Goal: Communication & Community: Answer question/provide support

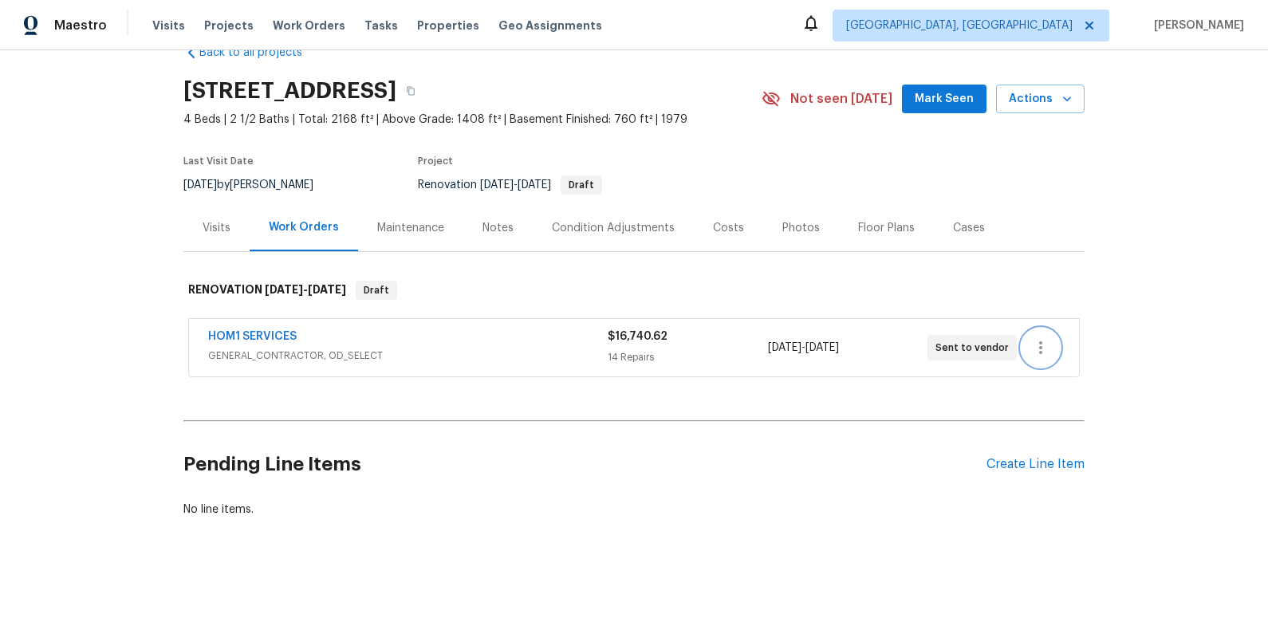
scroll to position [37, 0]
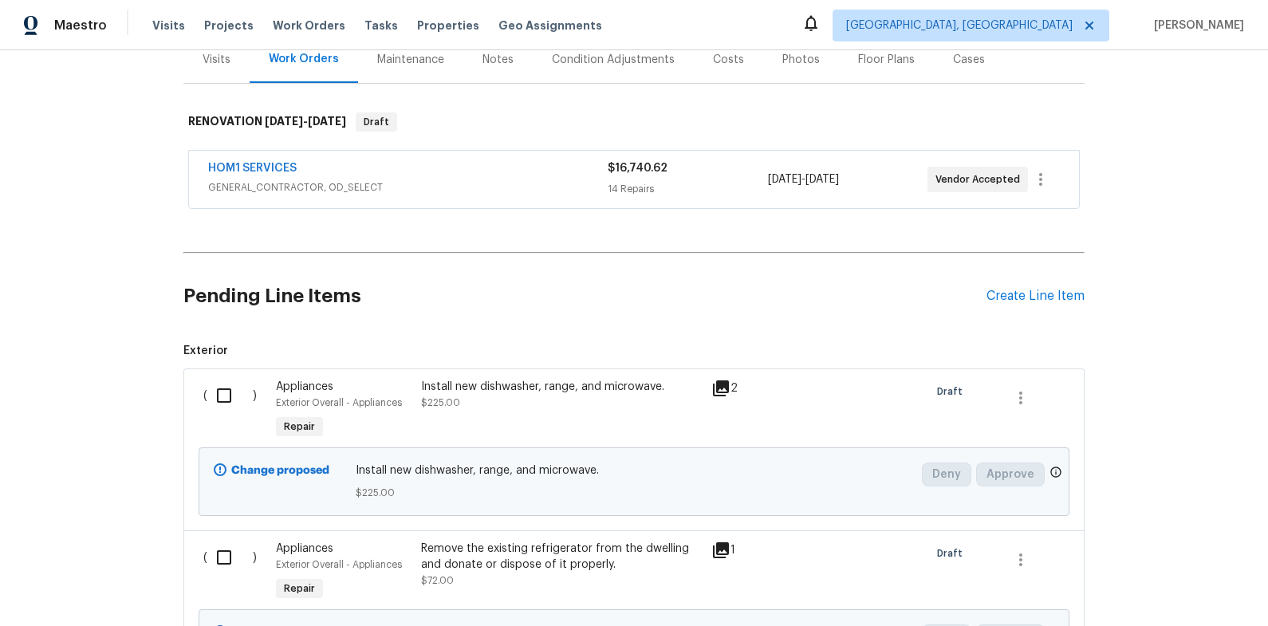
scroll to position [485, 0]
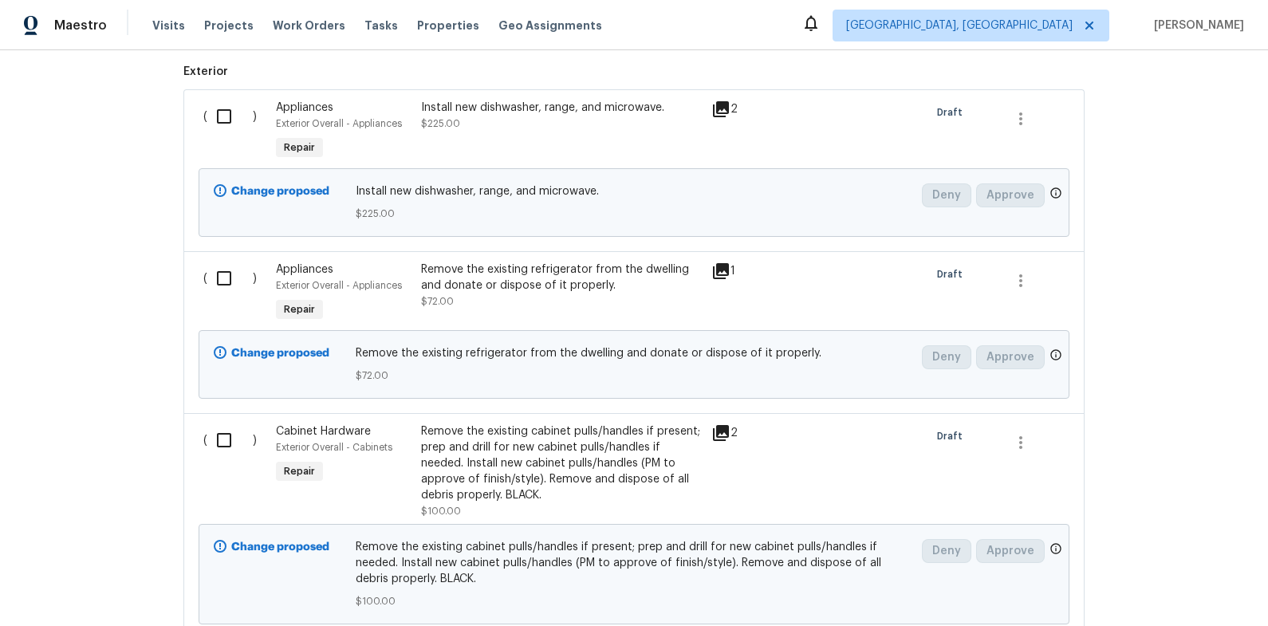
click at [228, 112] on input "checkbox" at bounding box center [229, 116] width 45 height 33
checkbox input "true"
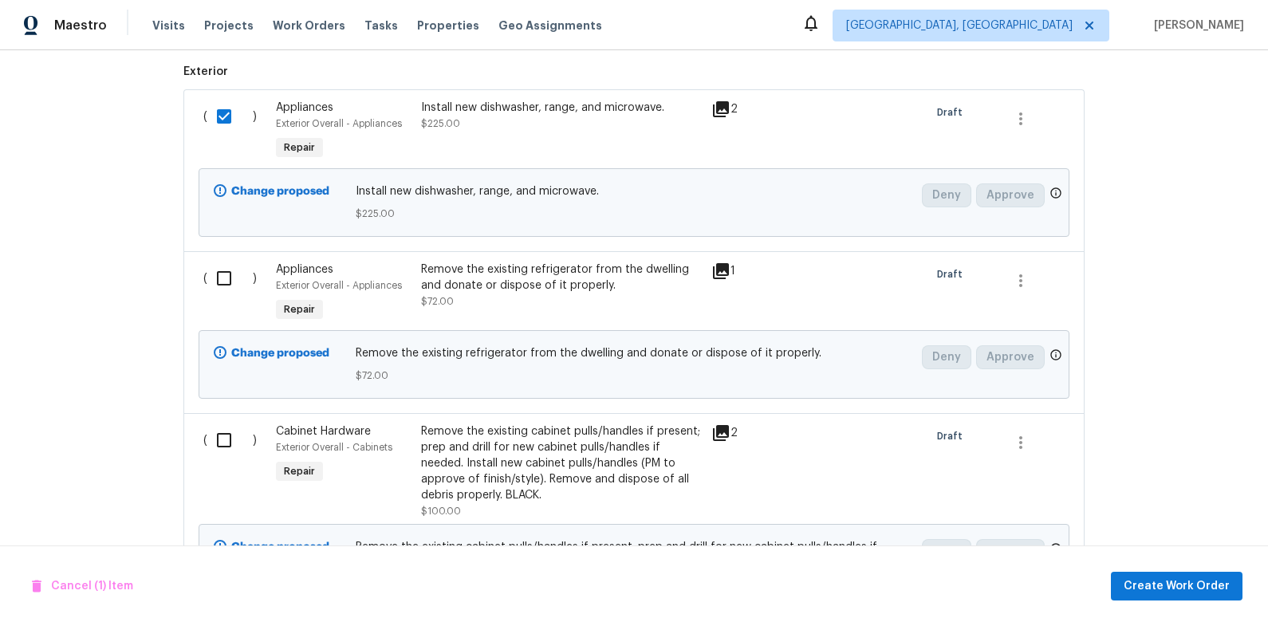
click at [230, 265] on input "checkbox" at bounding box center [229, 278] width 45 height 33
checkbox input "true"
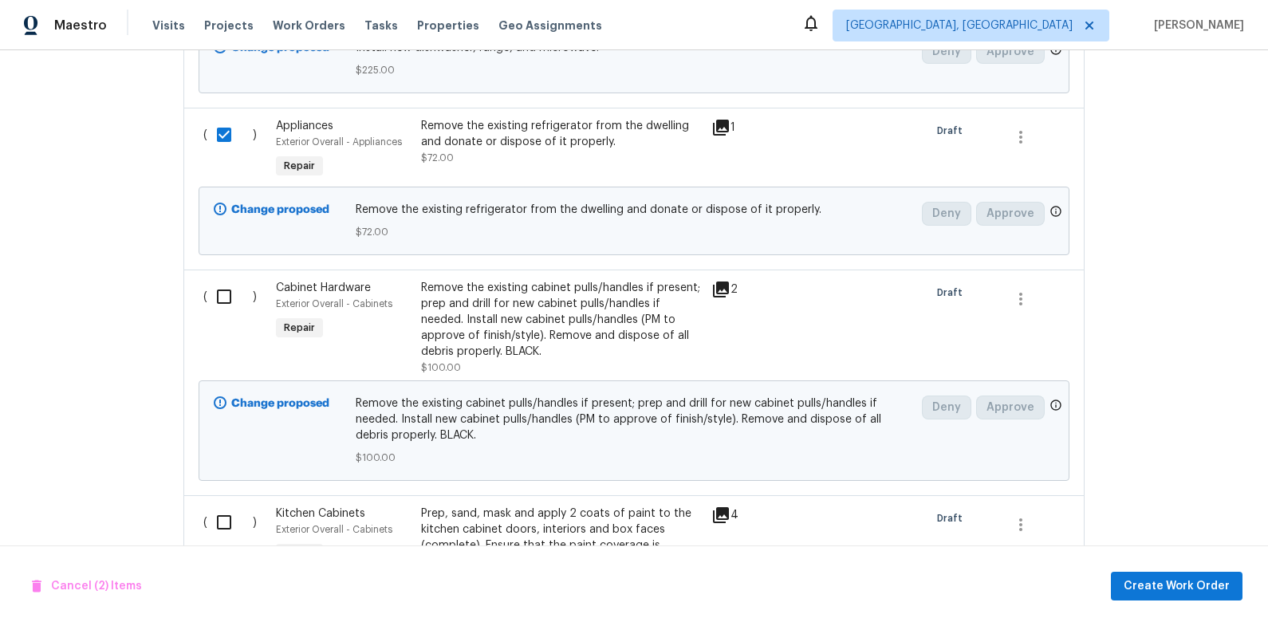
click at [226, 286] on input "checkbox" at bounding box center [229, 296] width 45 height 33
checkbox input "true"
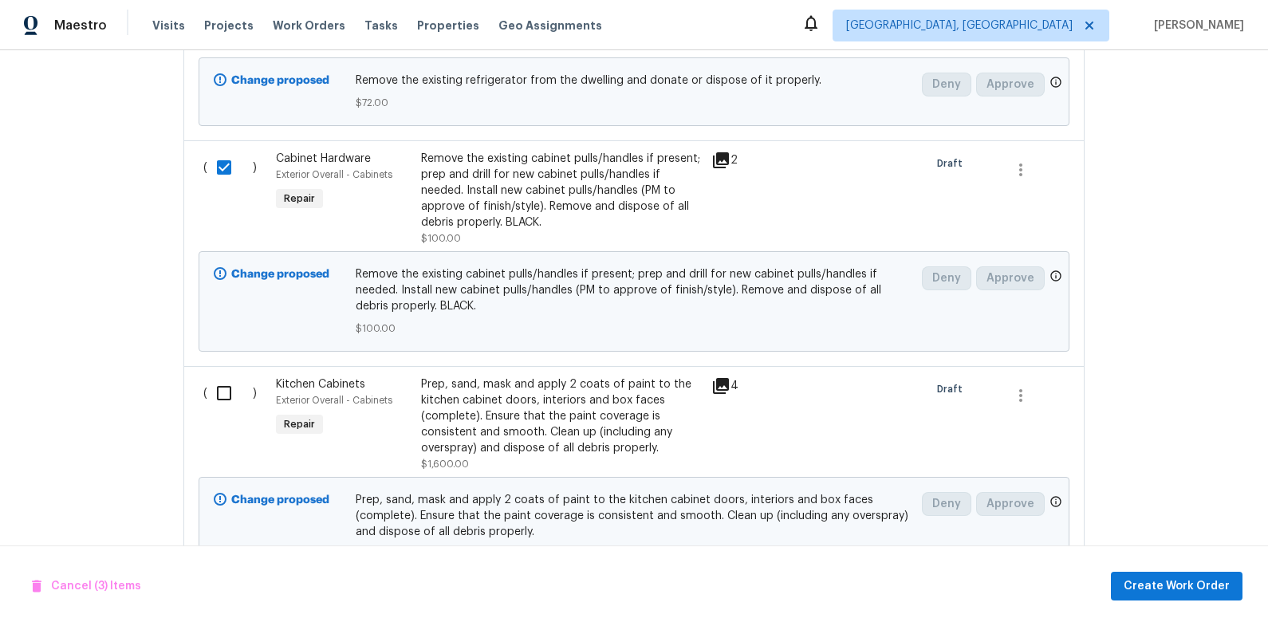
click at [226, 388] on input "checkbox" at bounding box center [229, 392] width 45 height 33
checkbox input "true"
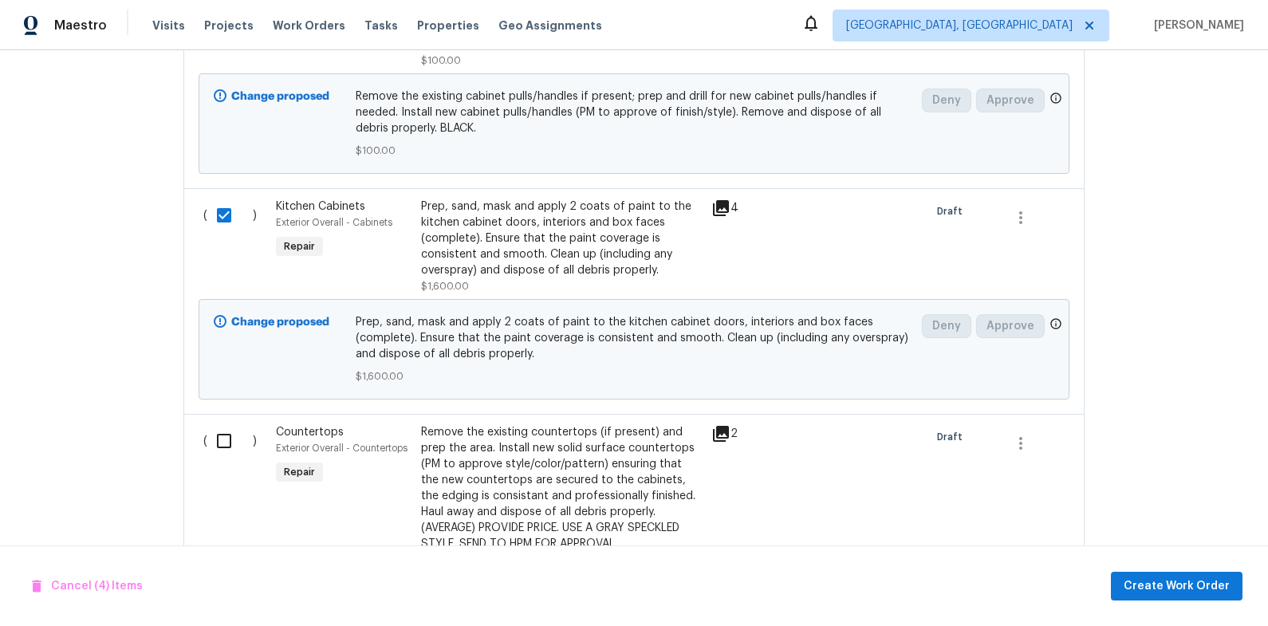
scroll to position [967, 0]
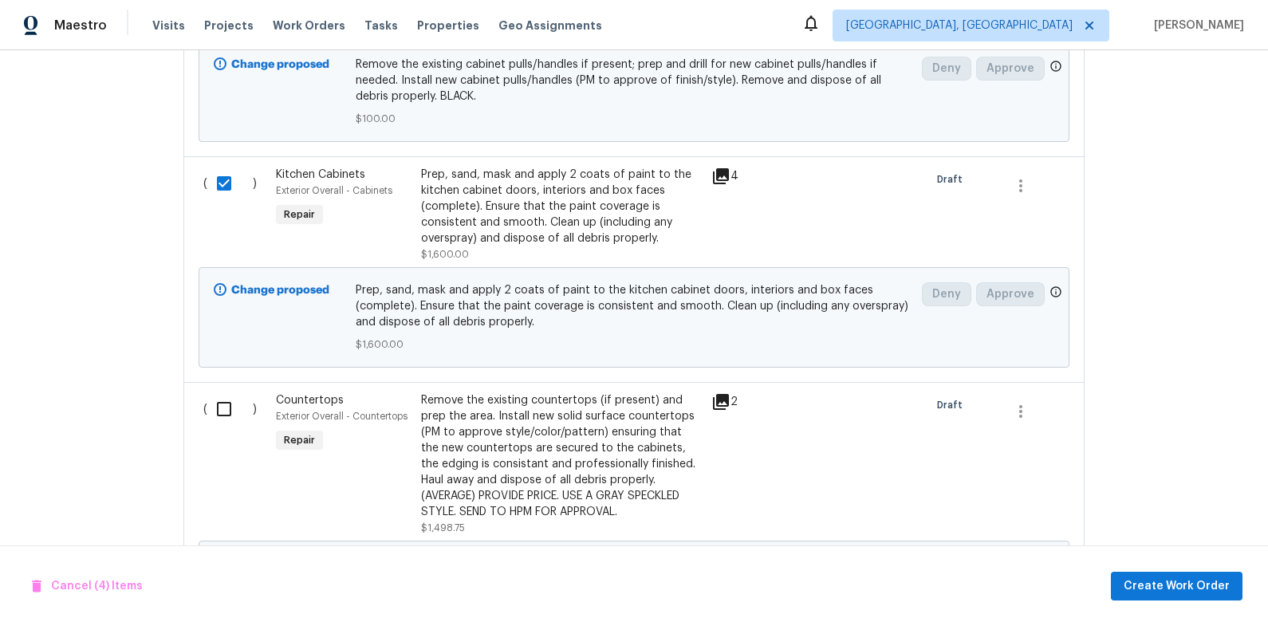
click at [220, 417] on input "checkbox" at bounding box center [229, 408] width 45 height 33
checkbox input "true"
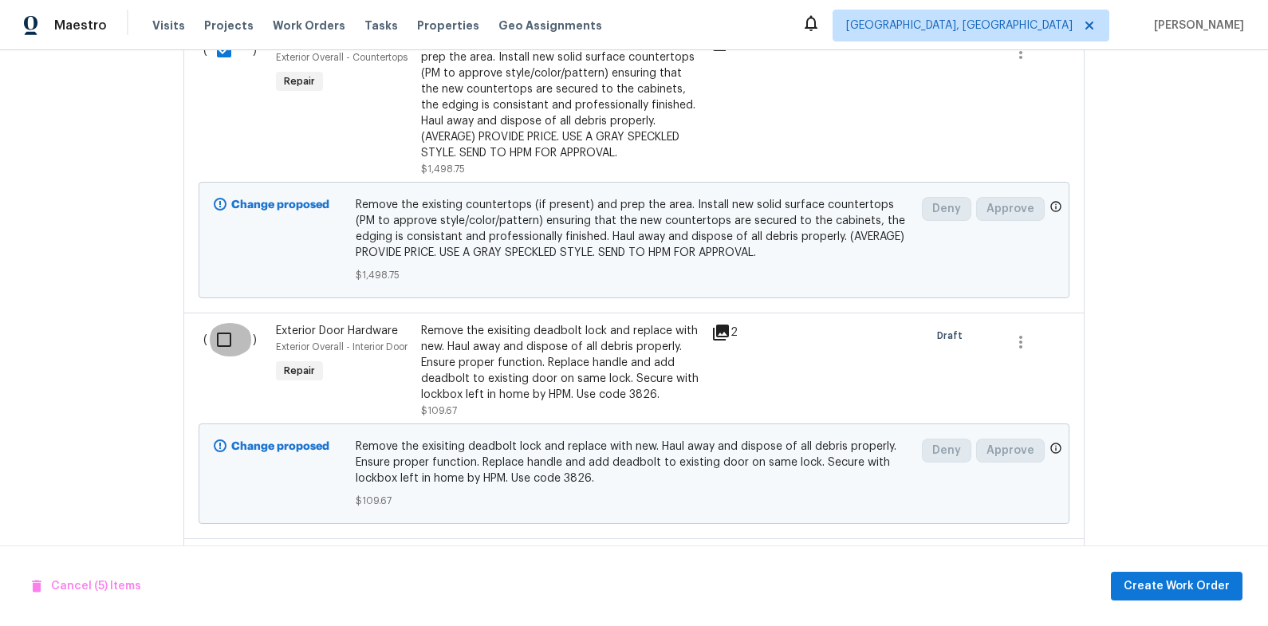
click at [220, 335] on input "checkbox" at bounding box center [229, 339] width 45 height 33
checkbox input "true"
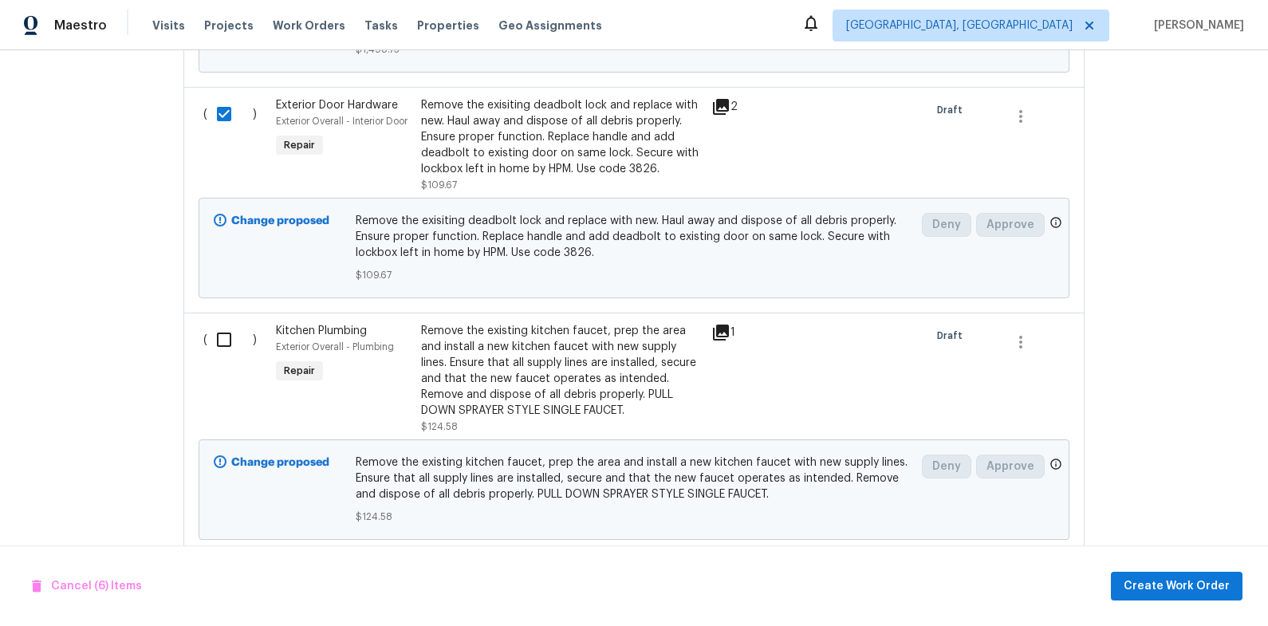
click at [225, 337] on input "checkbox" at bounding box center [229, 339] width 45 height 33
checkbox input "true"
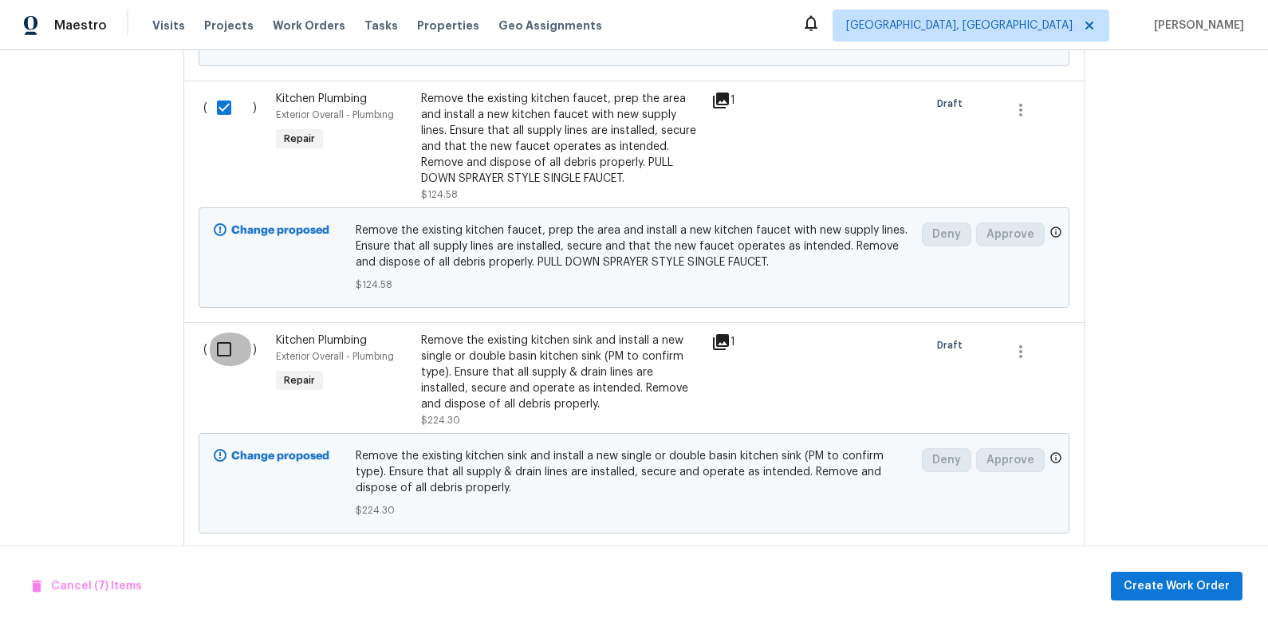
click at [227, 353] on input "checkbox" at bounding box center [229, 349] width 45 height 33
checkbox input "true"
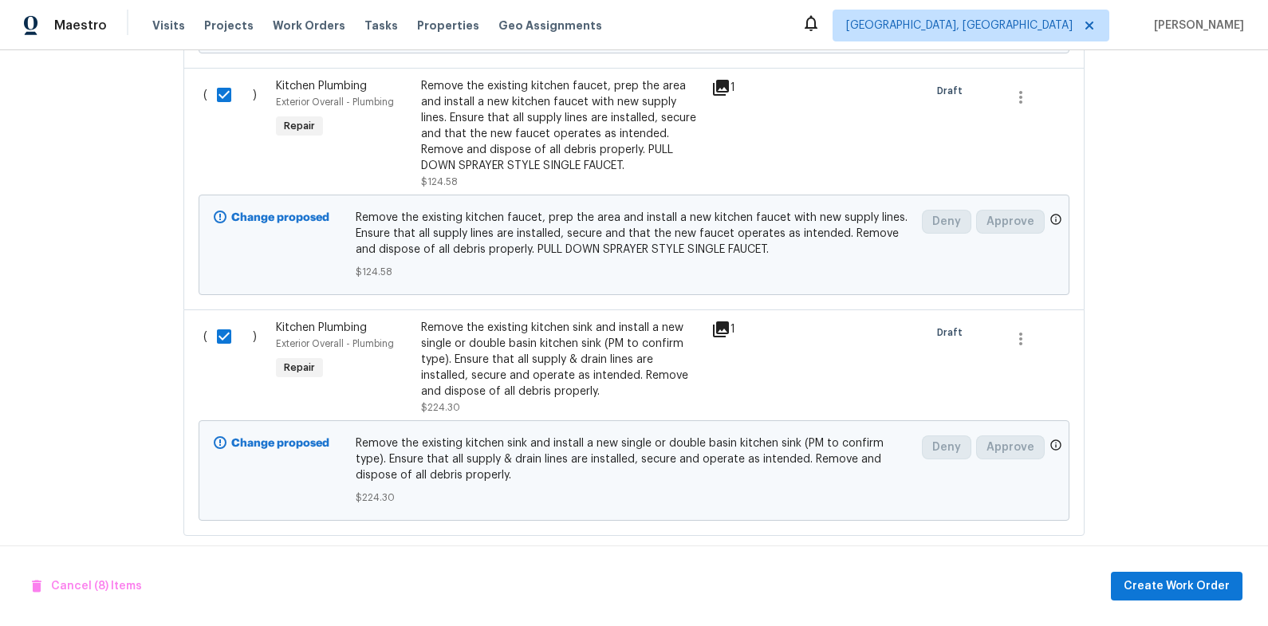
scroll to position [1815, 0]
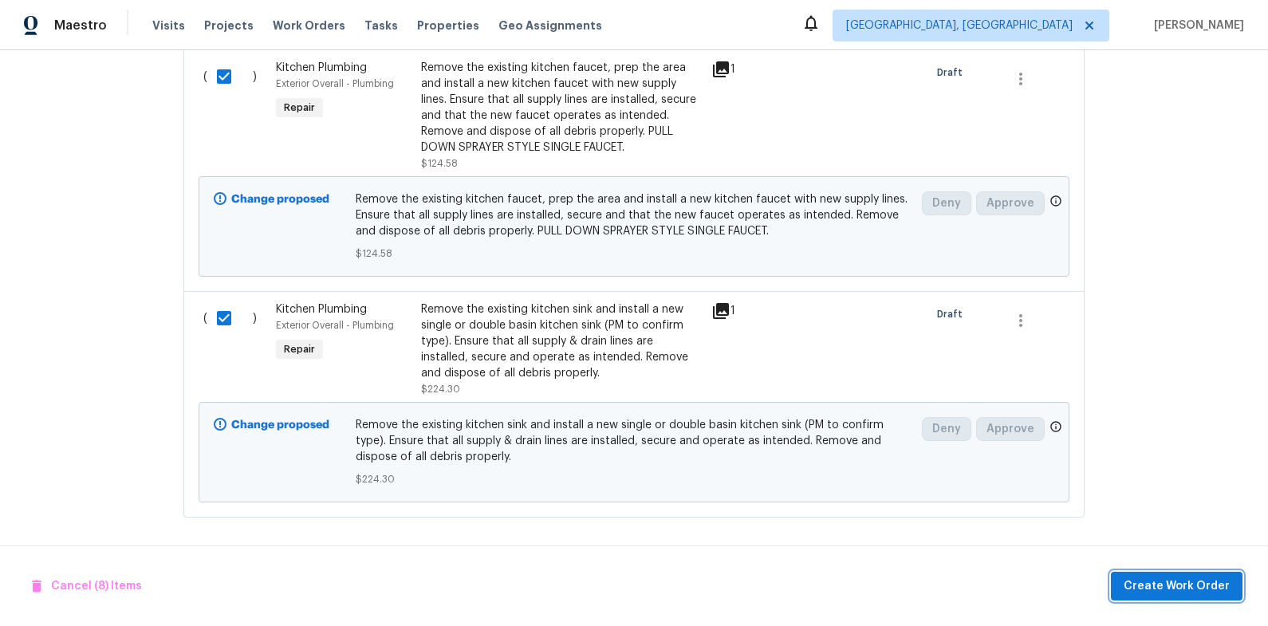
click at [1225, 583] on span "Create Work Order" at bounding box center [1177, 587] width 106 height 20
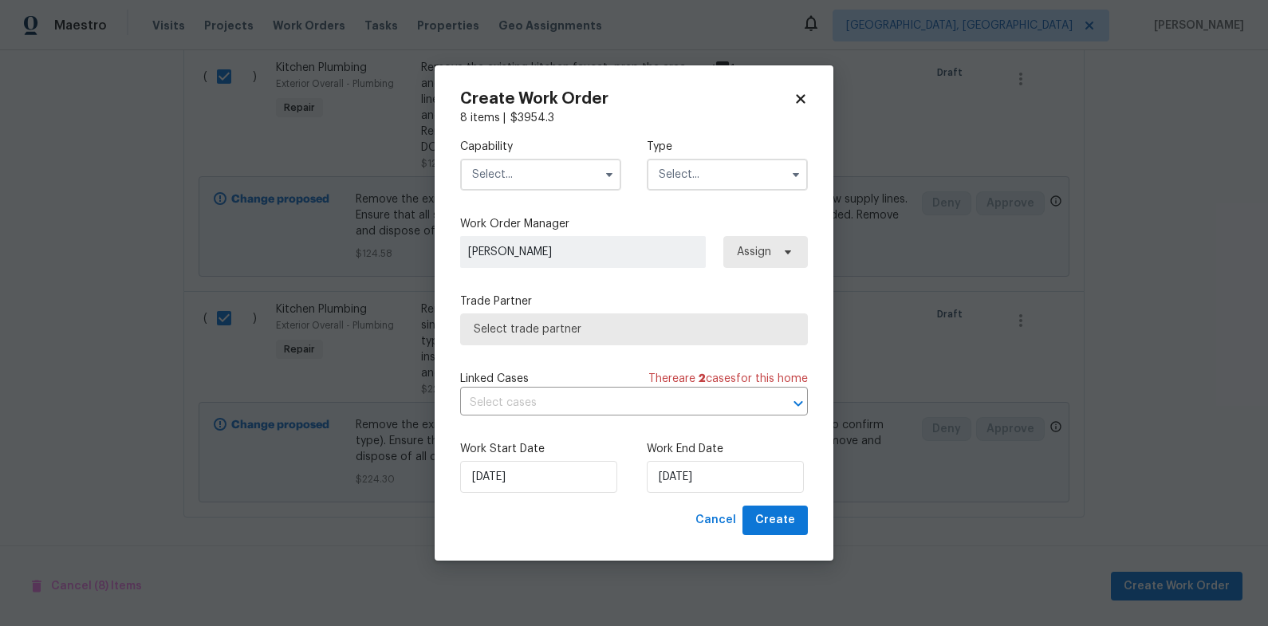
click at [562, 172] on input "text" at bounding box center [540, 175] width 161 height 32
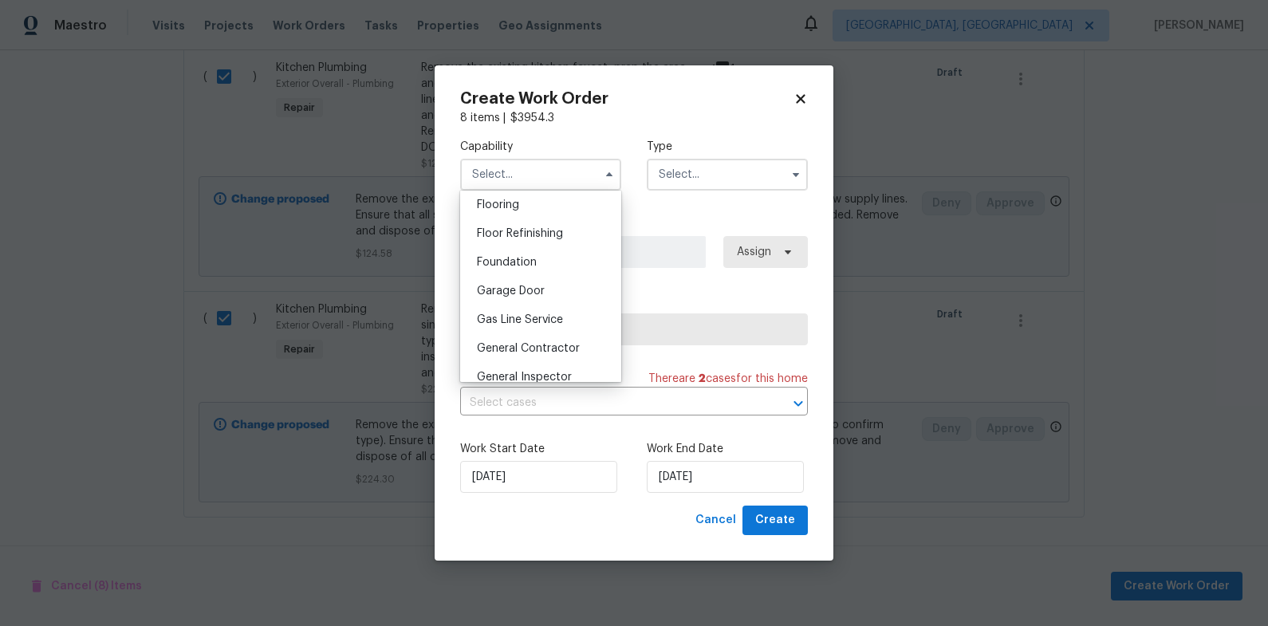
scroll to position [632, 0]
click at [562, 340] on span "General Contractor" at bounding box center [528, 338] width 103 height 11
type input "General Contractor"
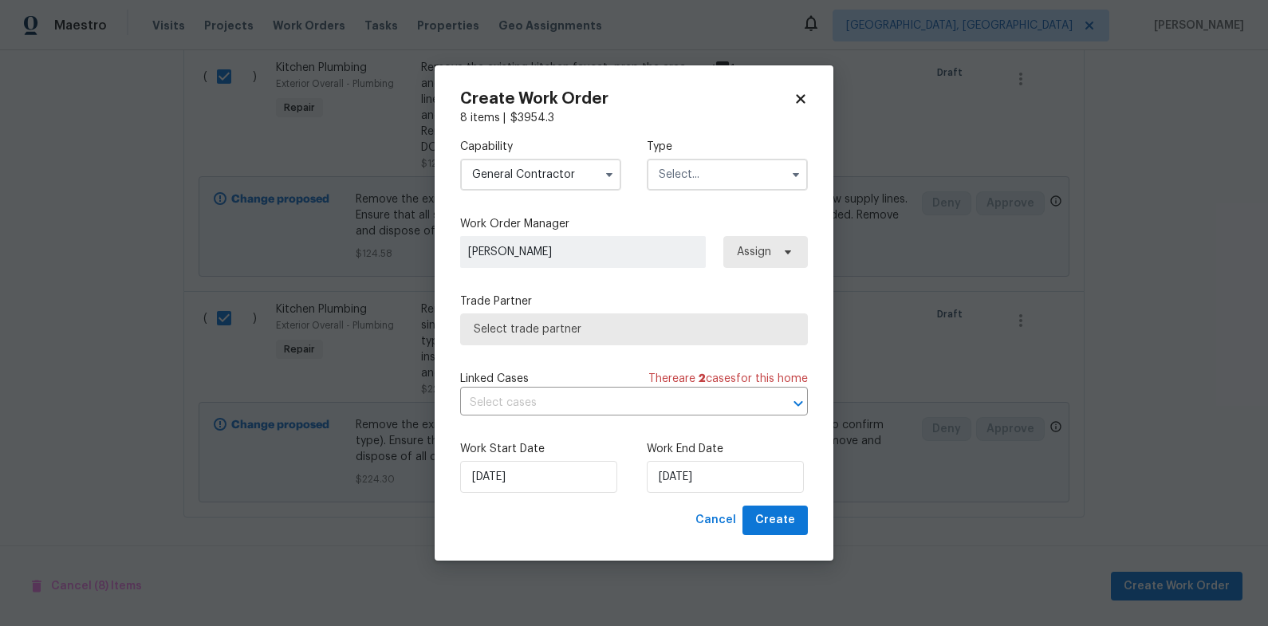
click at [698, 183] on input "text" at bounding box center [727, 175] width 161 height 32
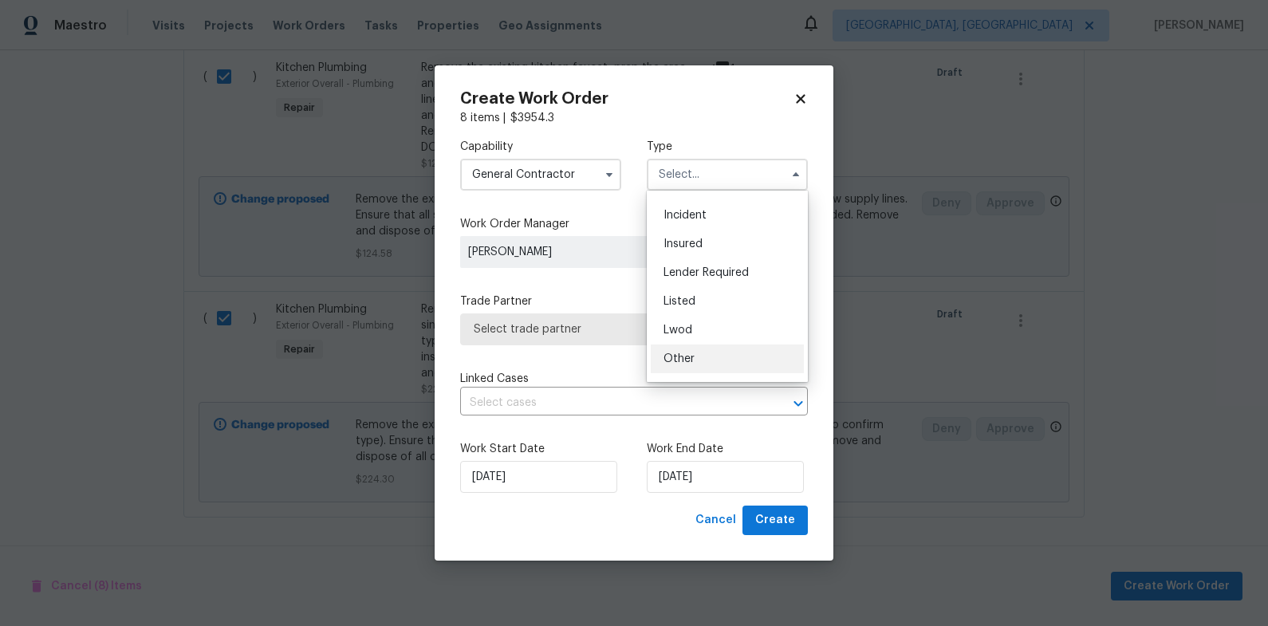
scroll to position [137, 0]
click at [715, 321] on div "Renovation" at bounding box center [727, 330] width 153 height 29
type input "Renovation"
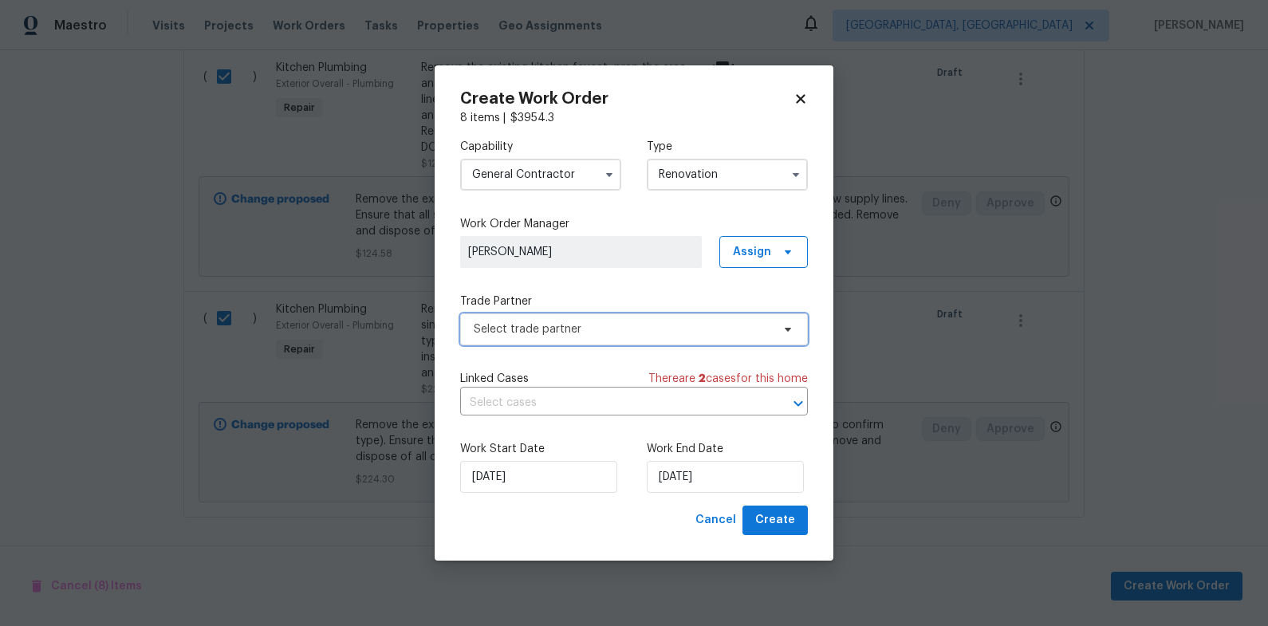
click at [617, 320] on span "Select trade partner" at bounding box center [634, 329] width 348 height 32
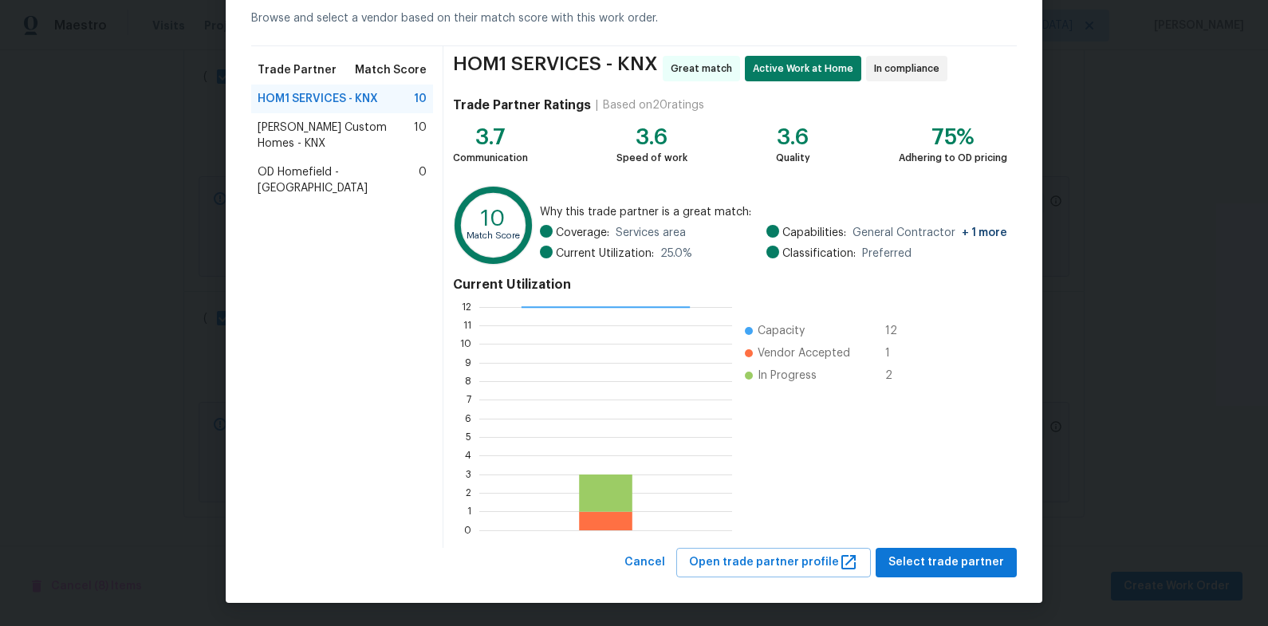
scroll to position [78, 0]
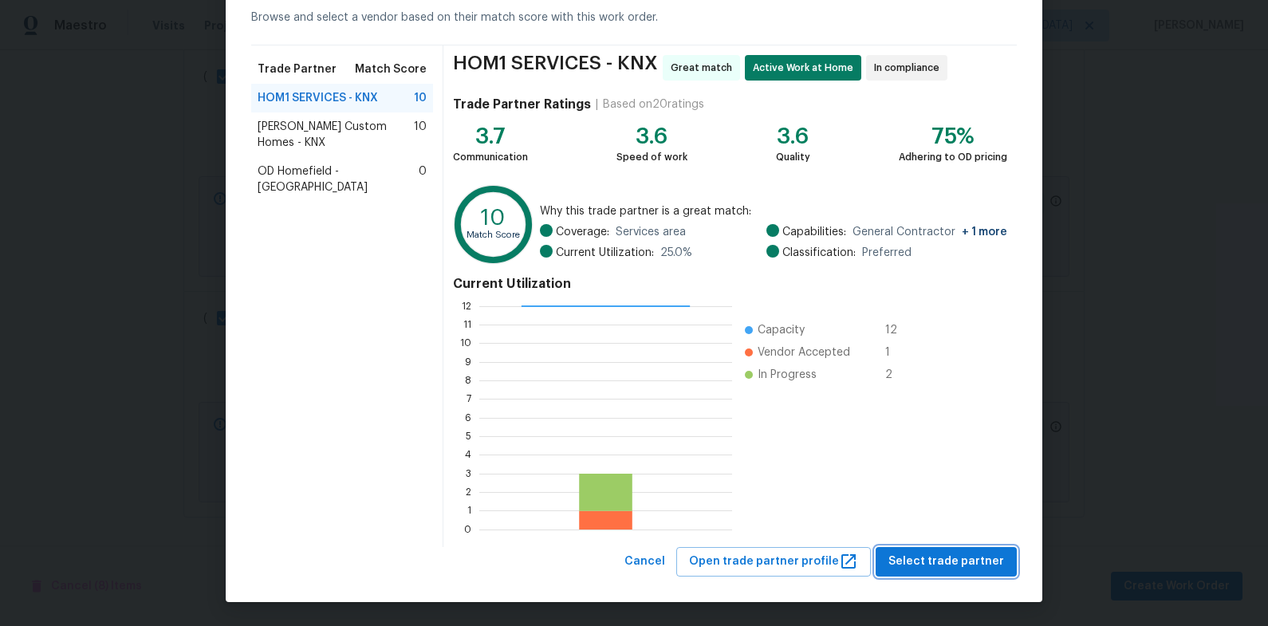
click at [962, 566] on span "Select trade partner" at bounding box center [947, 562] width 116 height 20
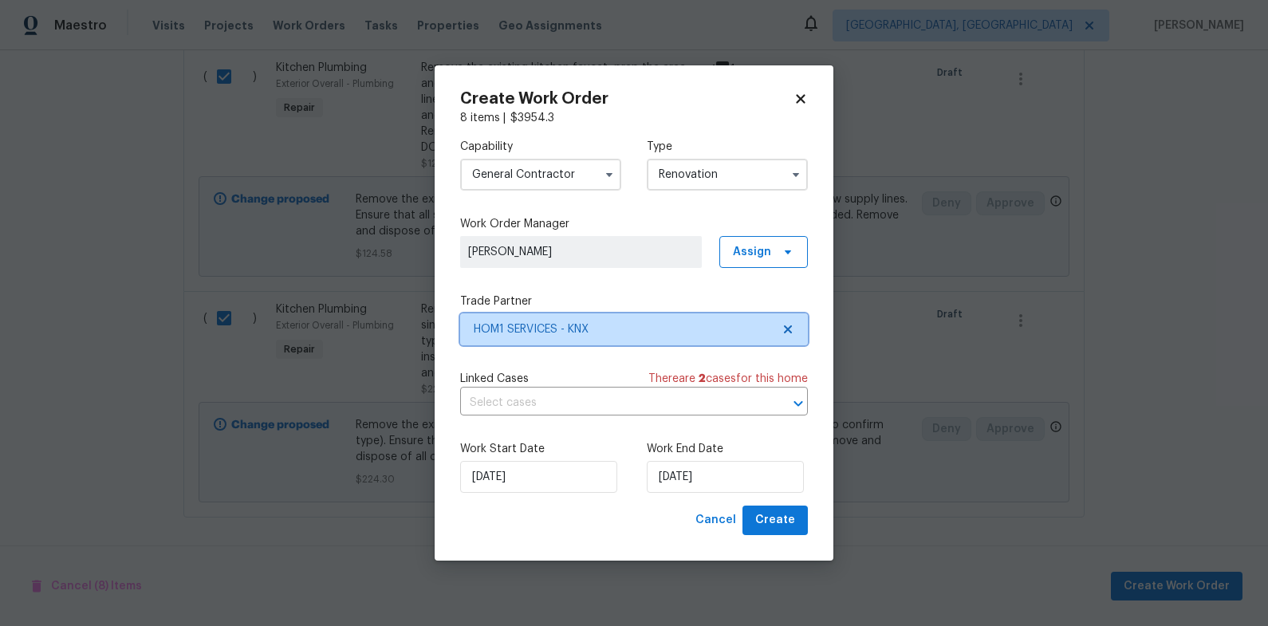
scroll to position [0, 0]
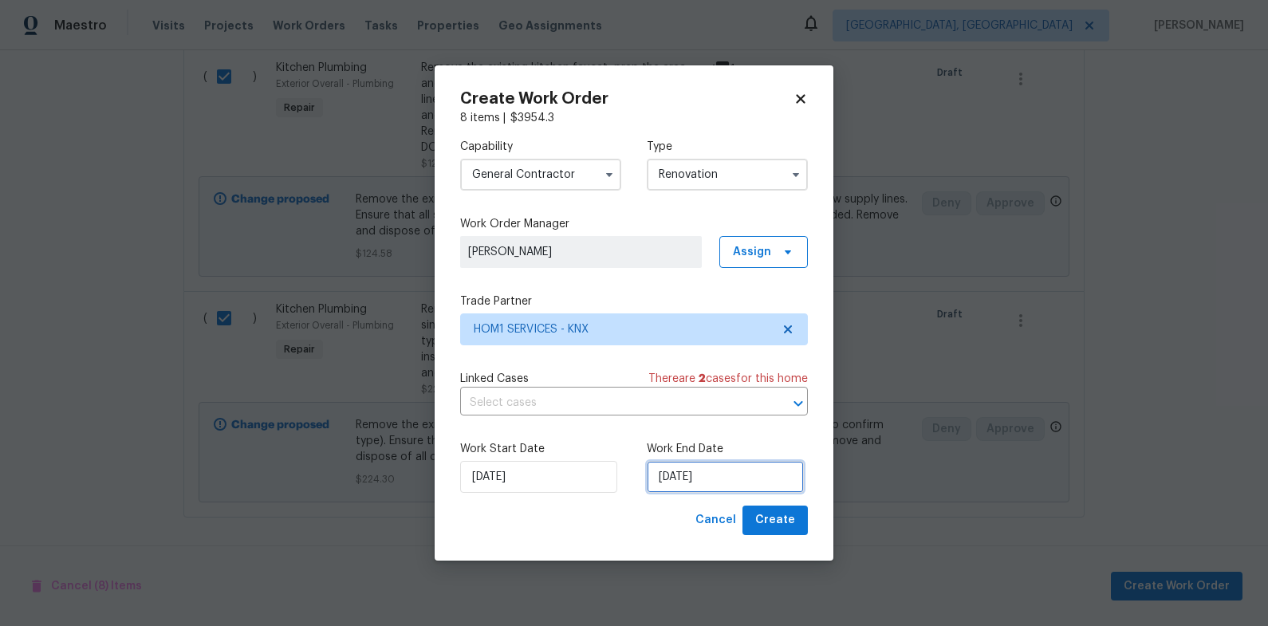
click at [699, 483] on input "10/1/2025" at bounding box center [725, 477] width 157 height 32
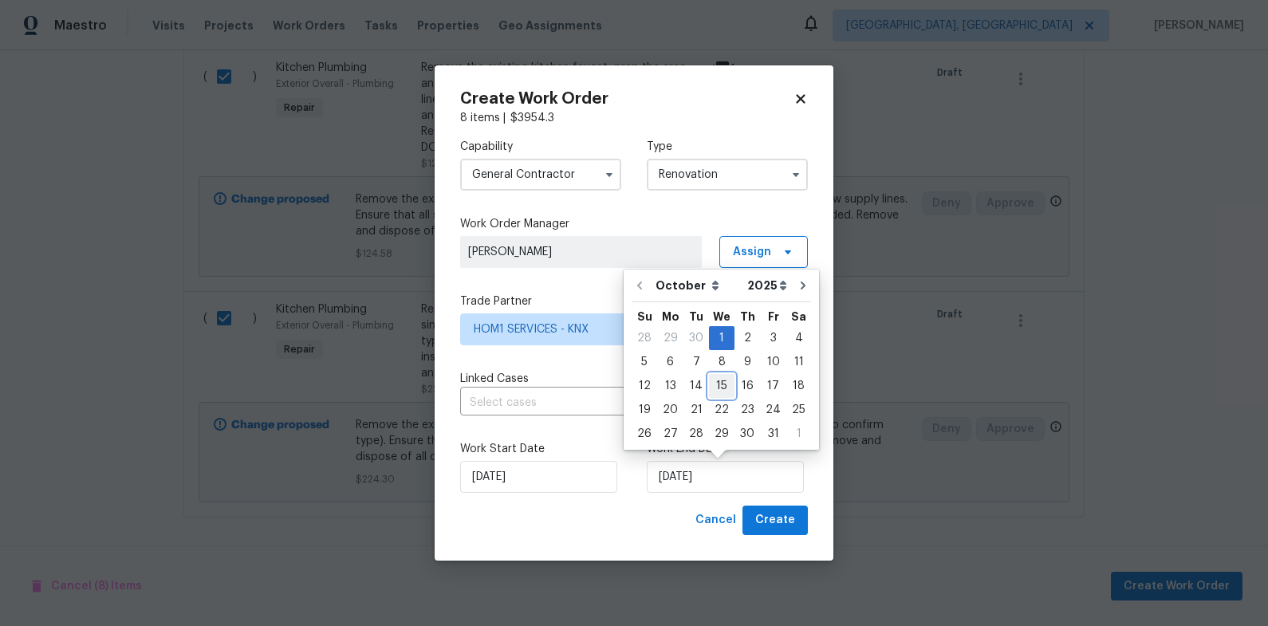
click at [727, 391] on div "15" at bounding box center [722, 386] width 26 height 22
type input "10/15/2025"
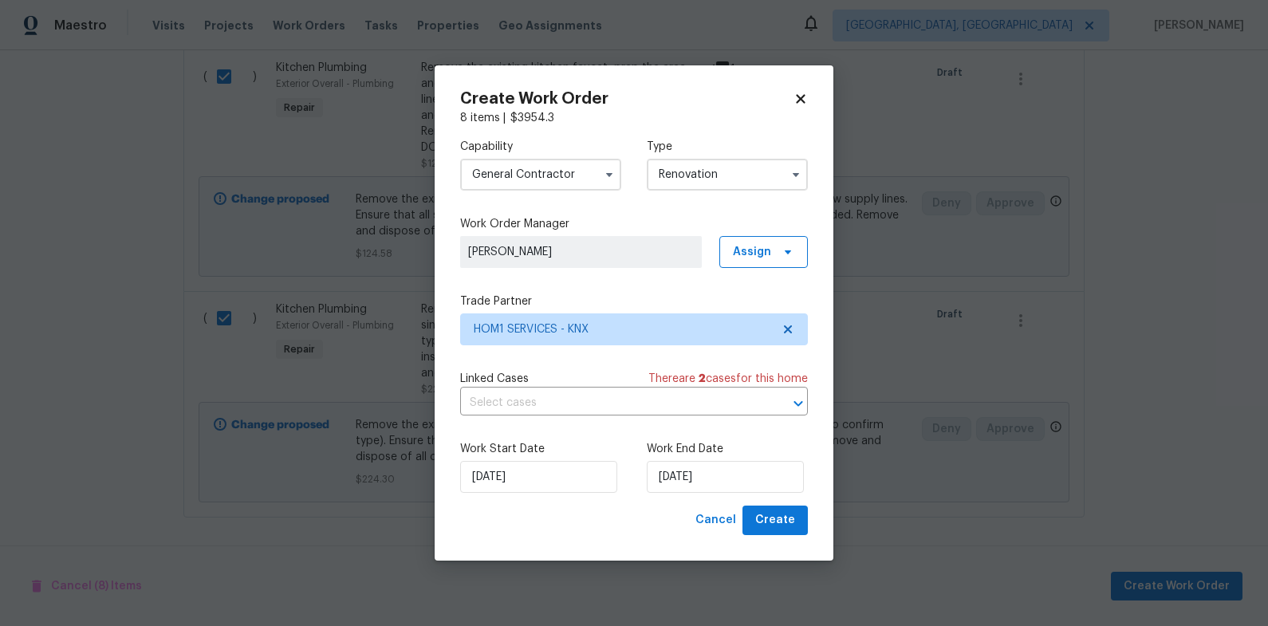
click at [782, 502] on div "Work Start Date 10/1/2025 Work End Date 10/15/2025" at bounding box center [634, 466] width 348 height 77
click at [782, 522] on span "Create" at bounding box center [775, 520] width 40 height 20
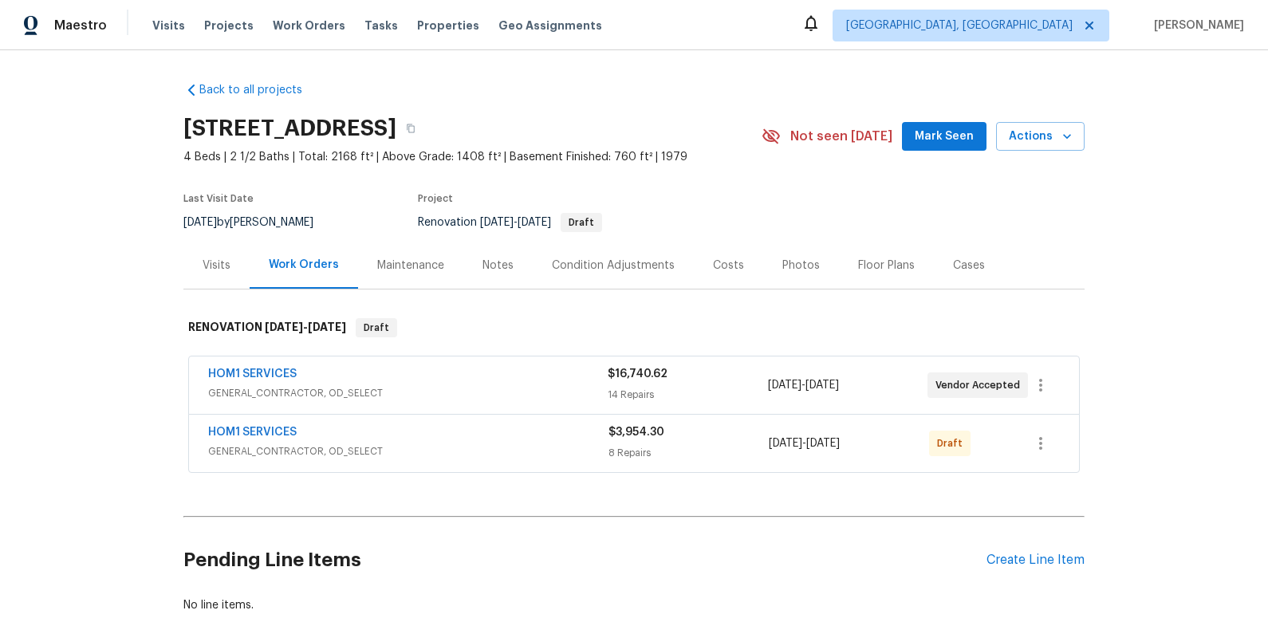
click at [719, 262] on div "Costs" at bounding box center [728, 266] width 31 height 16
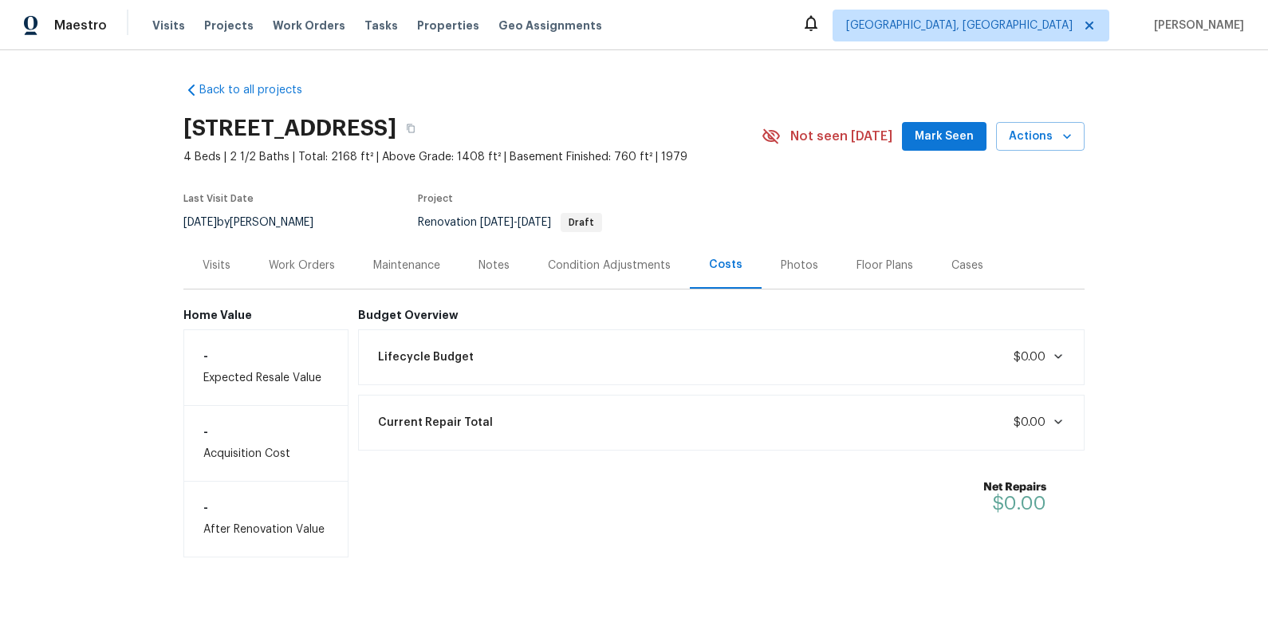
click at [825, 333] on div "Lifecycle Budget $0.00" at bounding box center [721, 357] width 727 height 56
click at [1139, 360] on div "Back to all projects 1012 Kensington Blvd, Maryville, TN 37803 4 Beds | 2 1/2 B…" at bounding box center [634, 338] width 1268 height 576
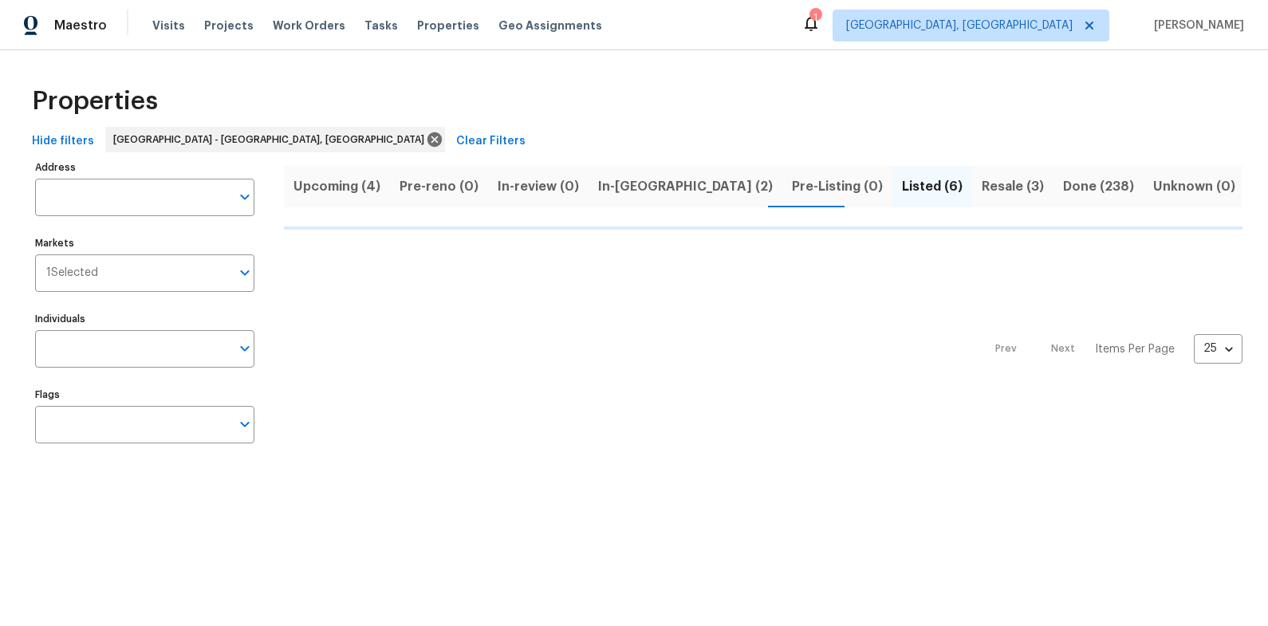
click at [982, 191] on span "Resale (3)" at bounding box center [1013, 186] width 62 height 22
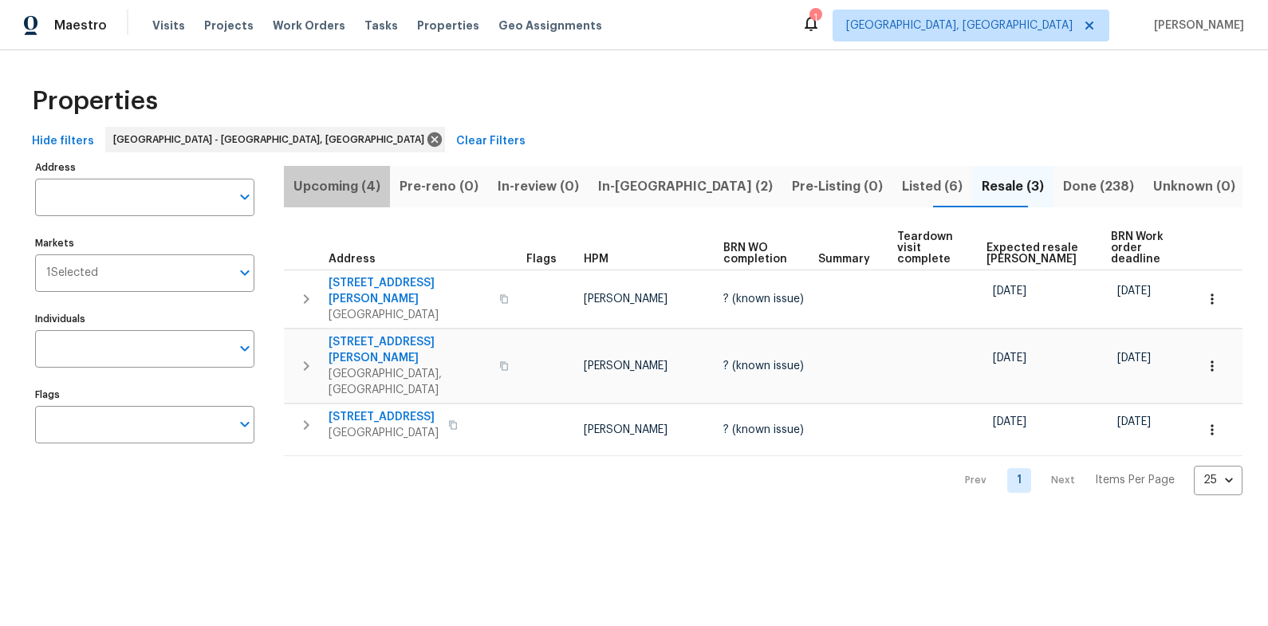
click at [368, 190] on span "Upcoming (4)" at bounding box center [337, 186] width 87 height 22
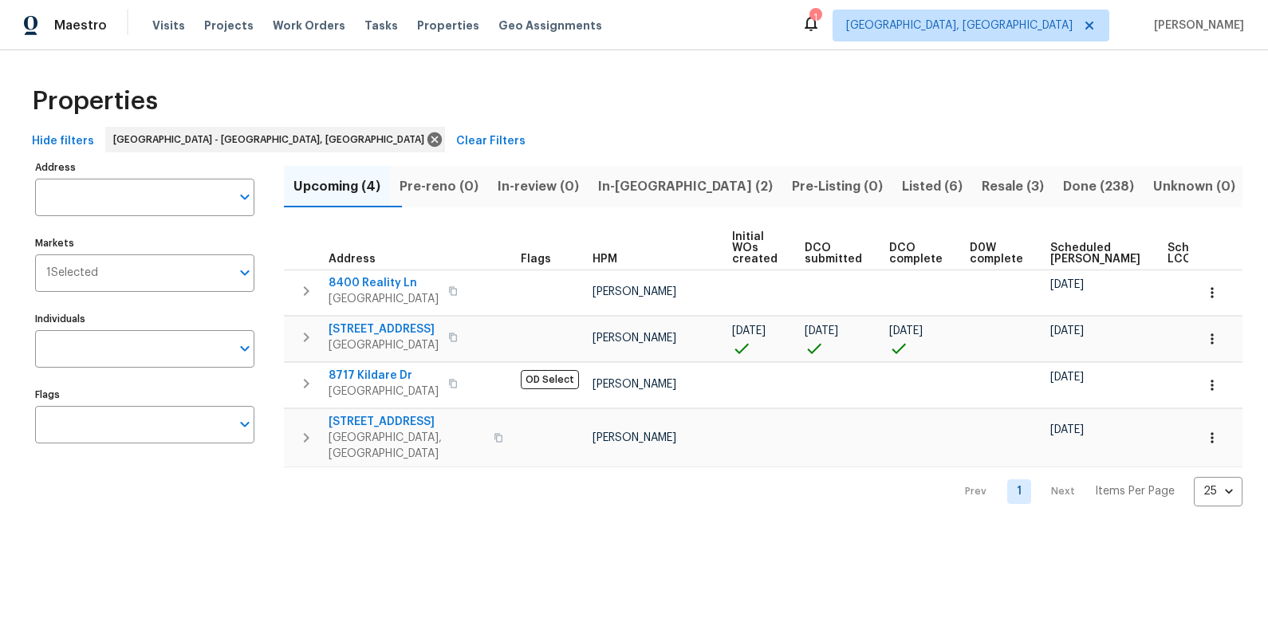
click at [680, 188] on span "In-[GEOGRAPHIC_DATA] (2)" at bounding box center [685, 186] width 175 height 22
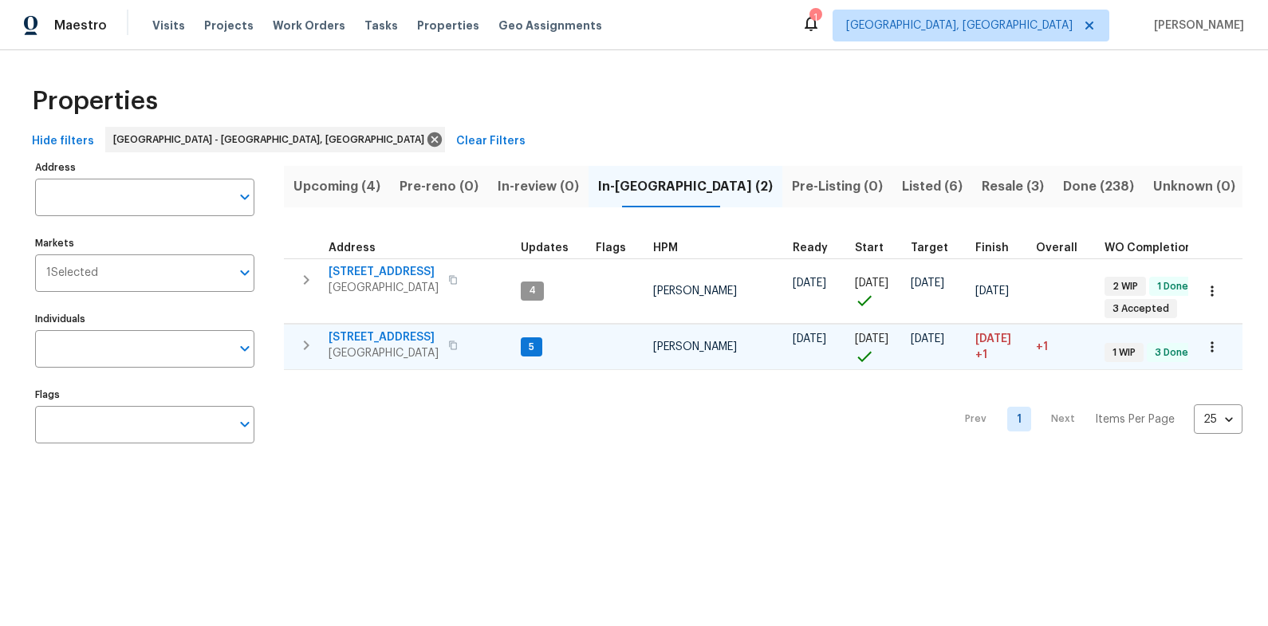
click at [390, 336] on span "[STREET_ADDRESS]" at bounding box center [384, 337] width 110 height 16
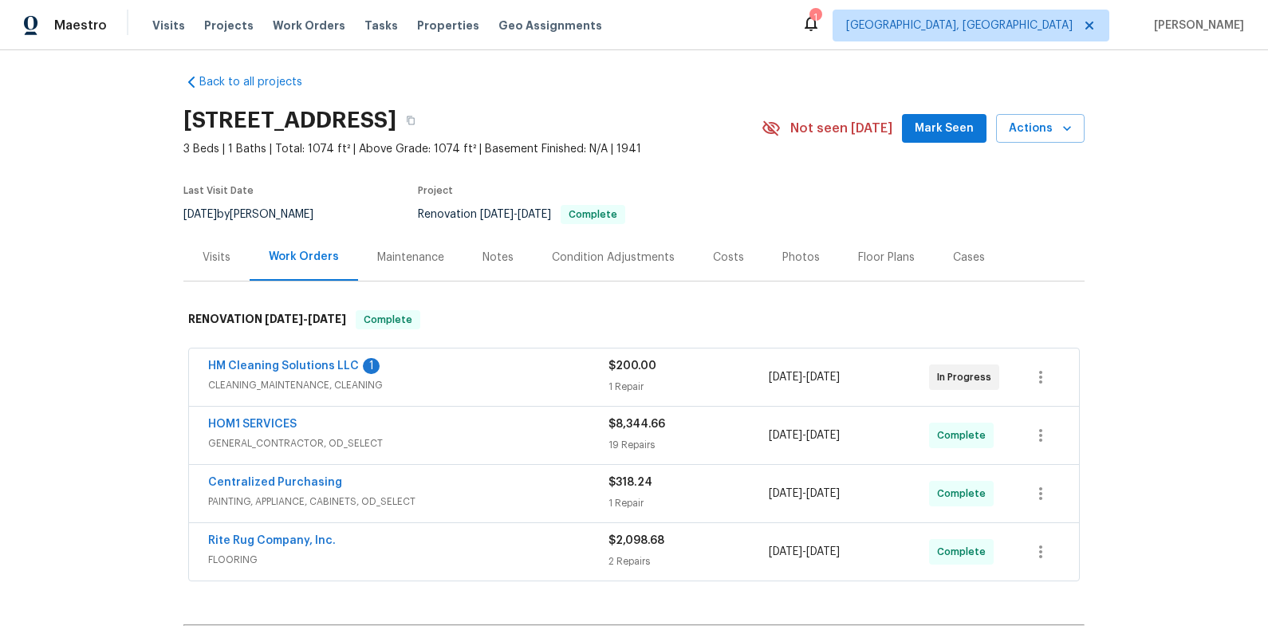
scroll to position [17, 0]
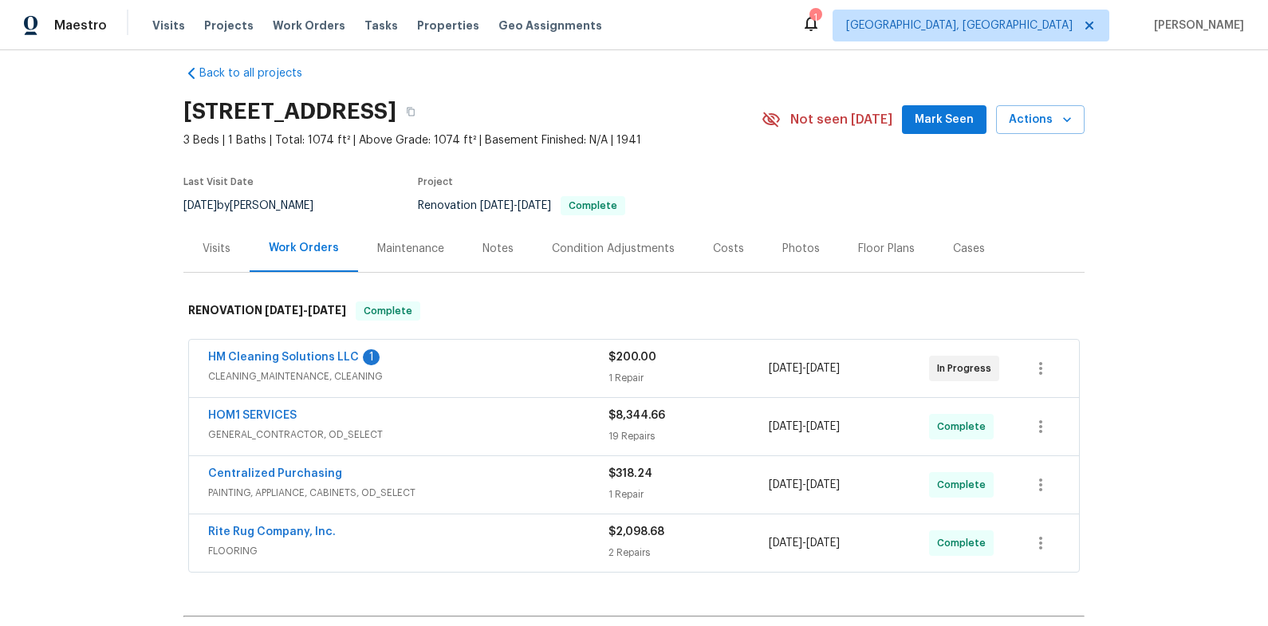
click at [309, 346] on div "HM Cleaning Solutions LLC 1 CLEANING_MAINTENANCE, CLEANING $200.00 1 Repair 9/2…" at bounding box center [634, 368] width 890 height 57
click at [317, 352] on link "HM Cleaning Solutions LLC" at bounding box center [283, 357] width 151 height 11
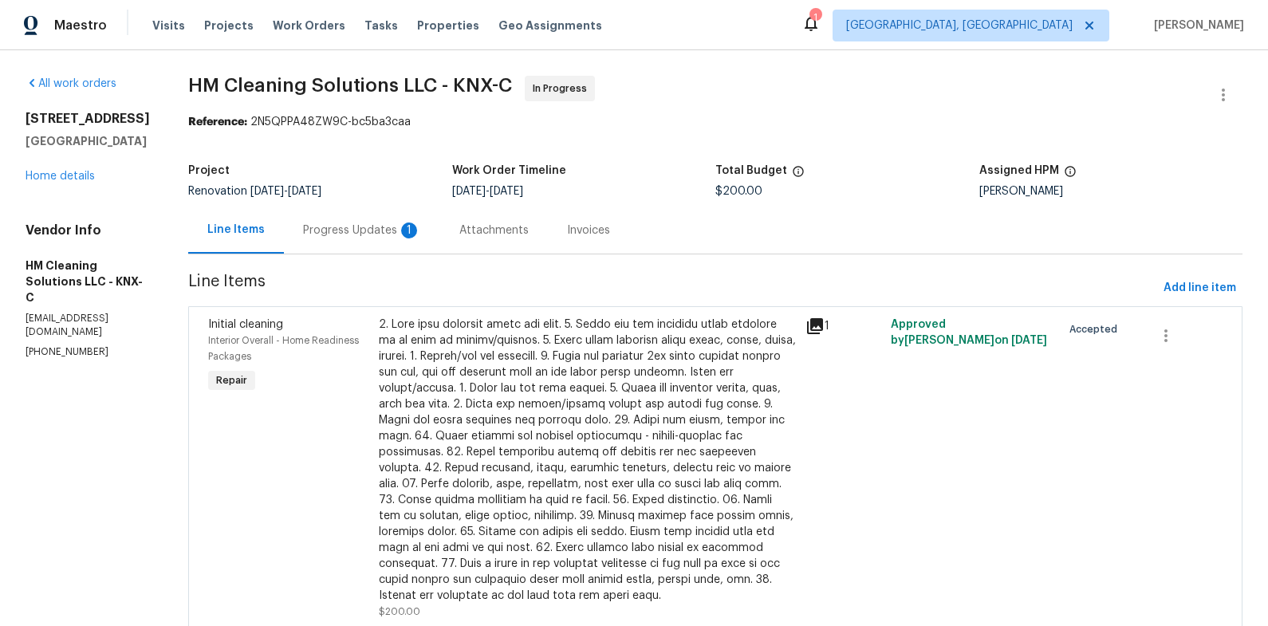
click at [358, 215] on div "Progress Updates 1" at bounding box center [362, 230] width 156 height 47
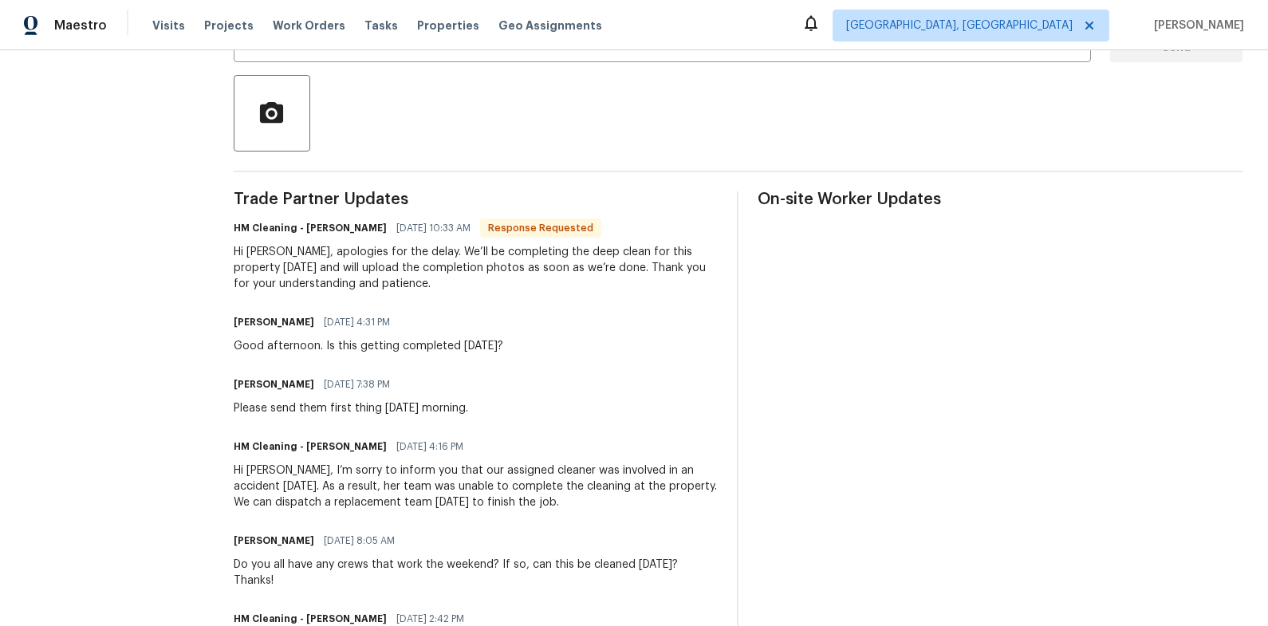
scroll to position [160, 0]
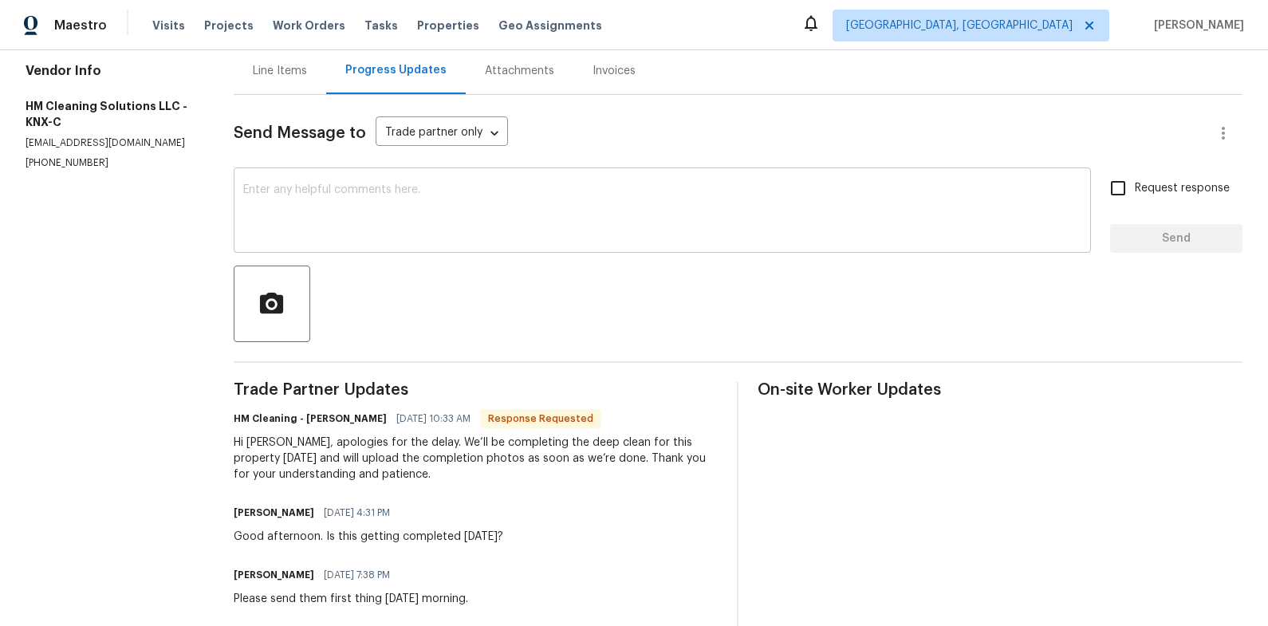
click at [606, 203] on textarea at bounding box center [662, 212] width 838 height 56
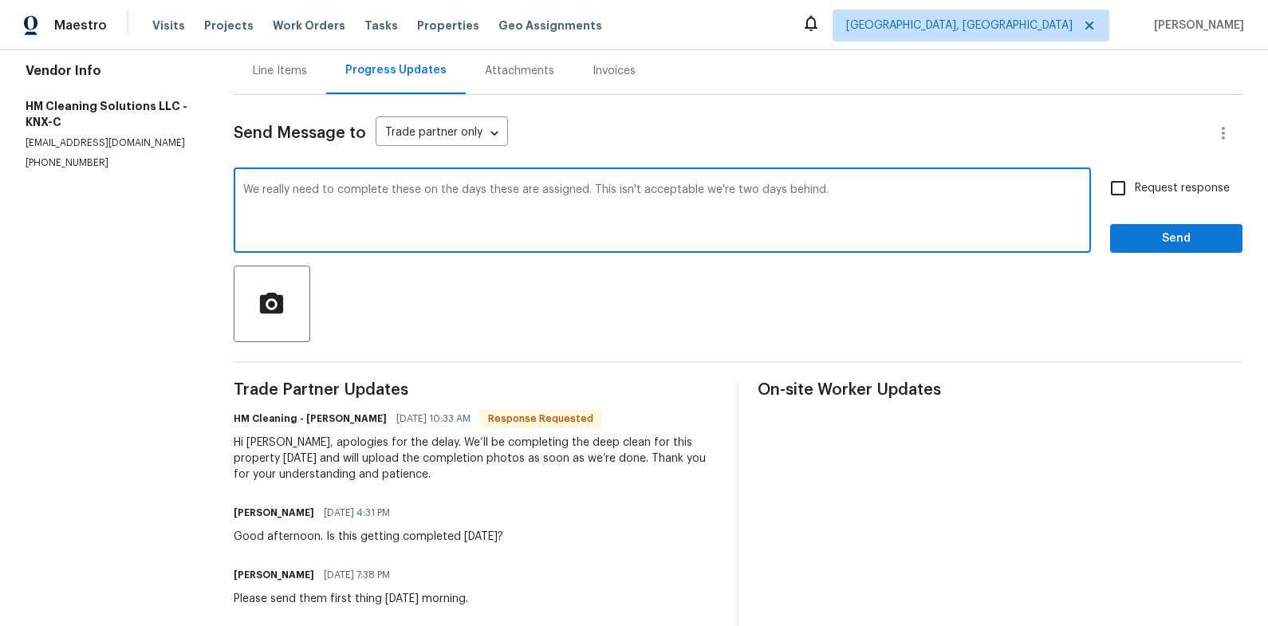
type textarea "We really need to complete these on the days these are assigned. This isn't acc…"
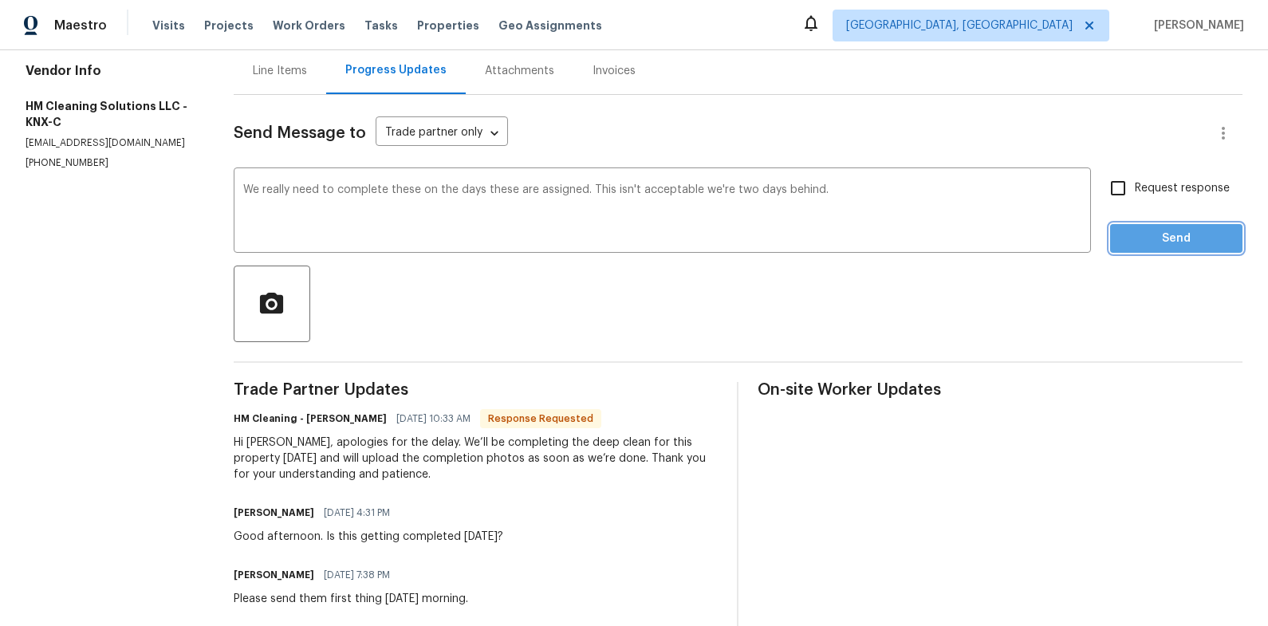
click at [1192, 239] on span "Send" at bounding box center [1176, 239] width 107 height 20
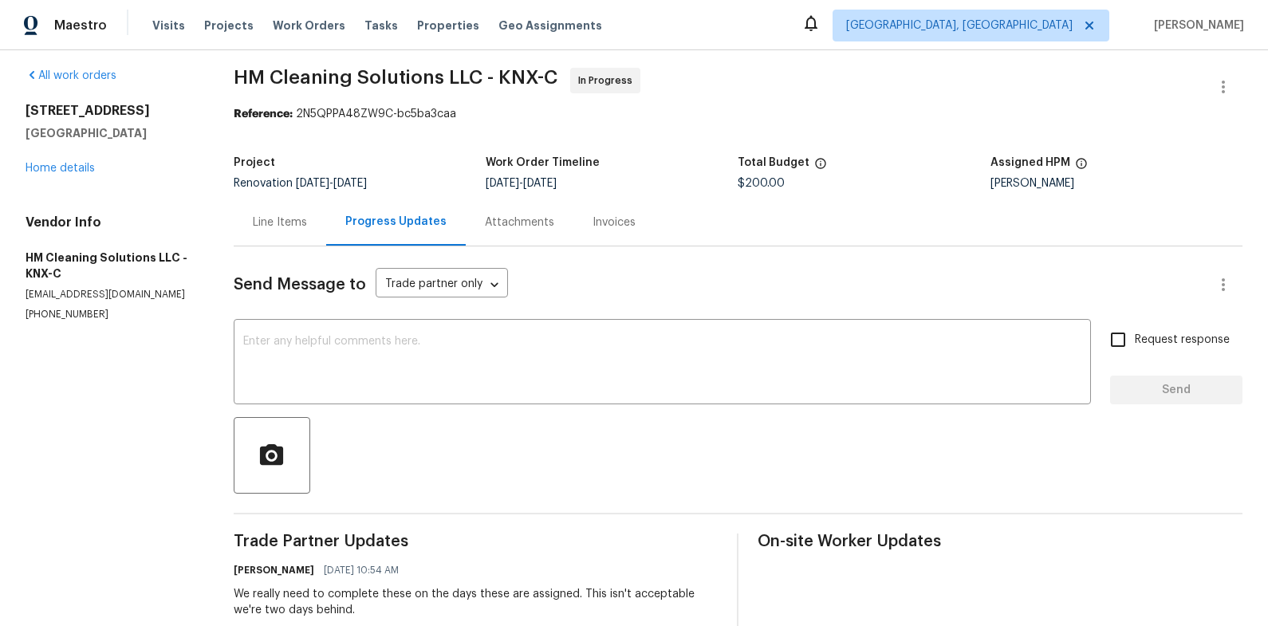
scroll to position [0, 0]
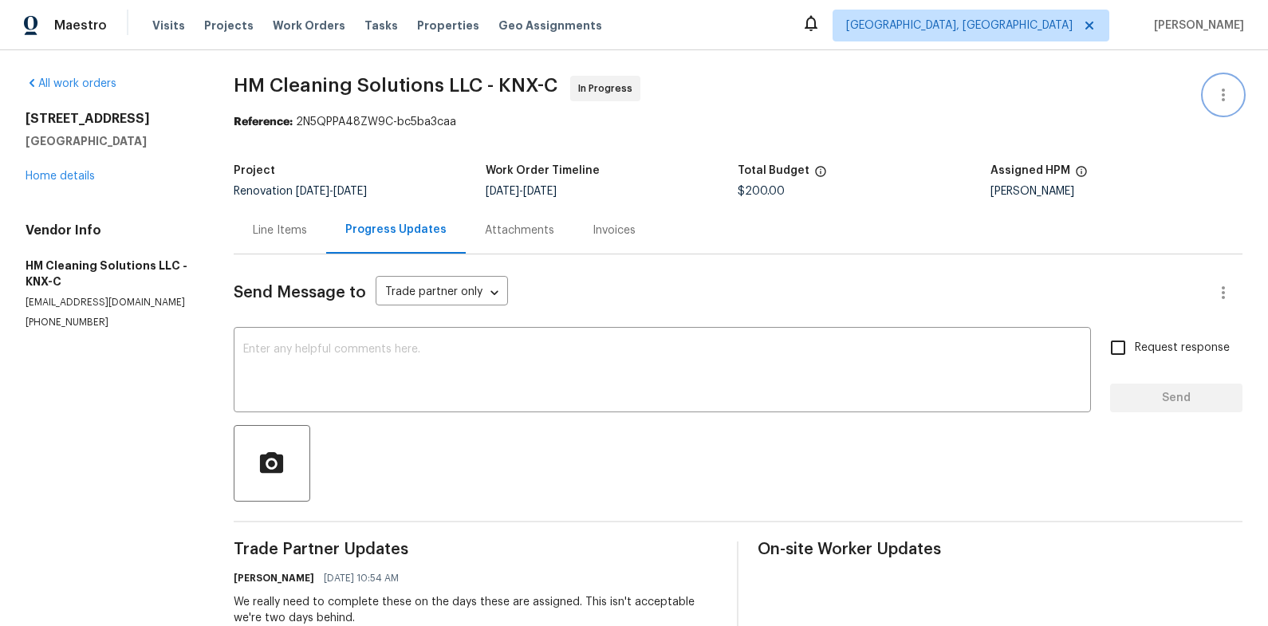
click at [1216, 93] on icon "button" at bounding box center [1223, 94] width 19 height 19
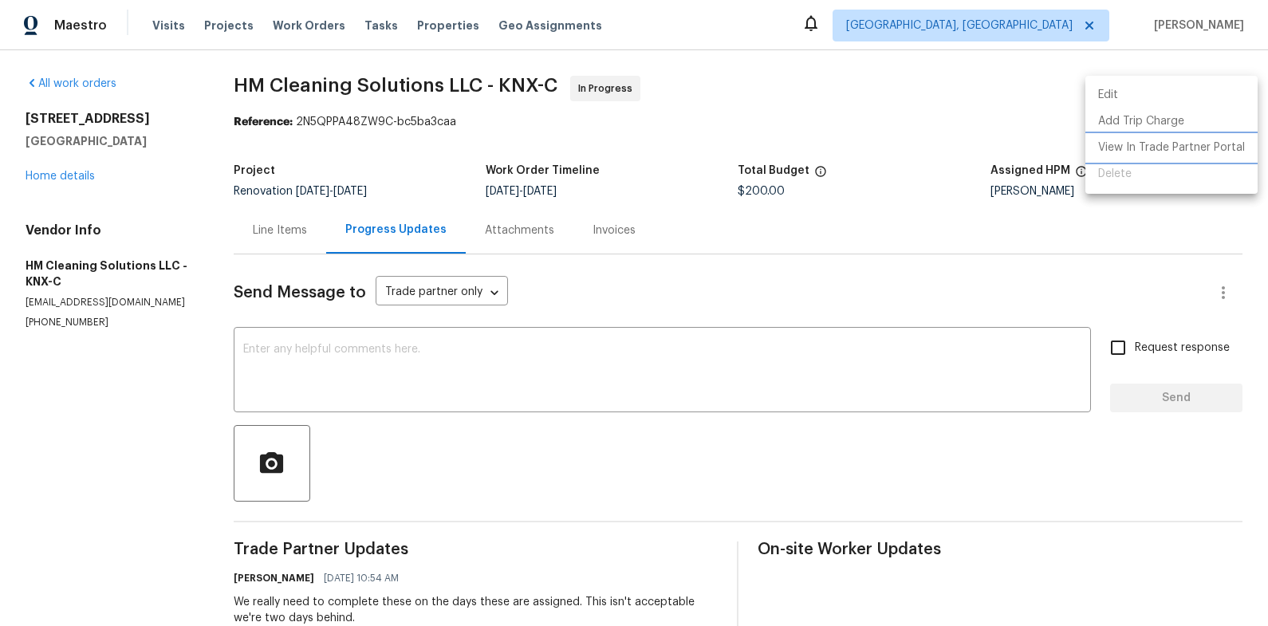
click at [1192, 140] on li "View In Trade Partner Portal" at bounding box center [1172, 148] width 172 height 26
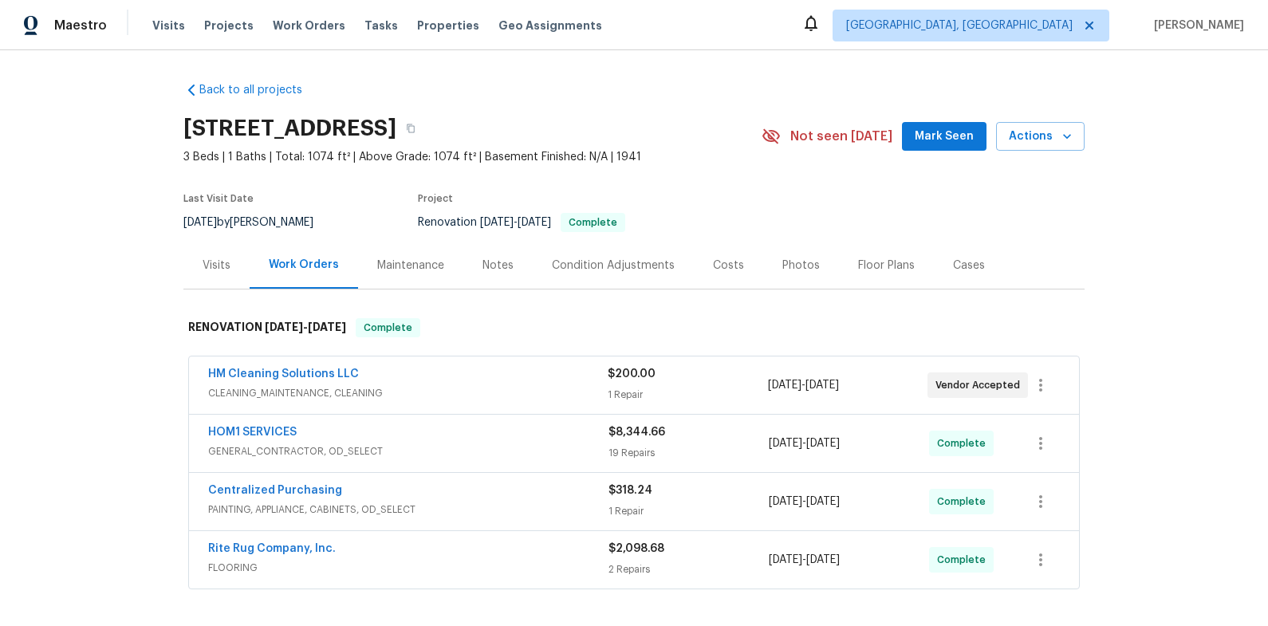
click at [486, 269] on div "Notes" at bounding box center [498, 266] width 31 height 16
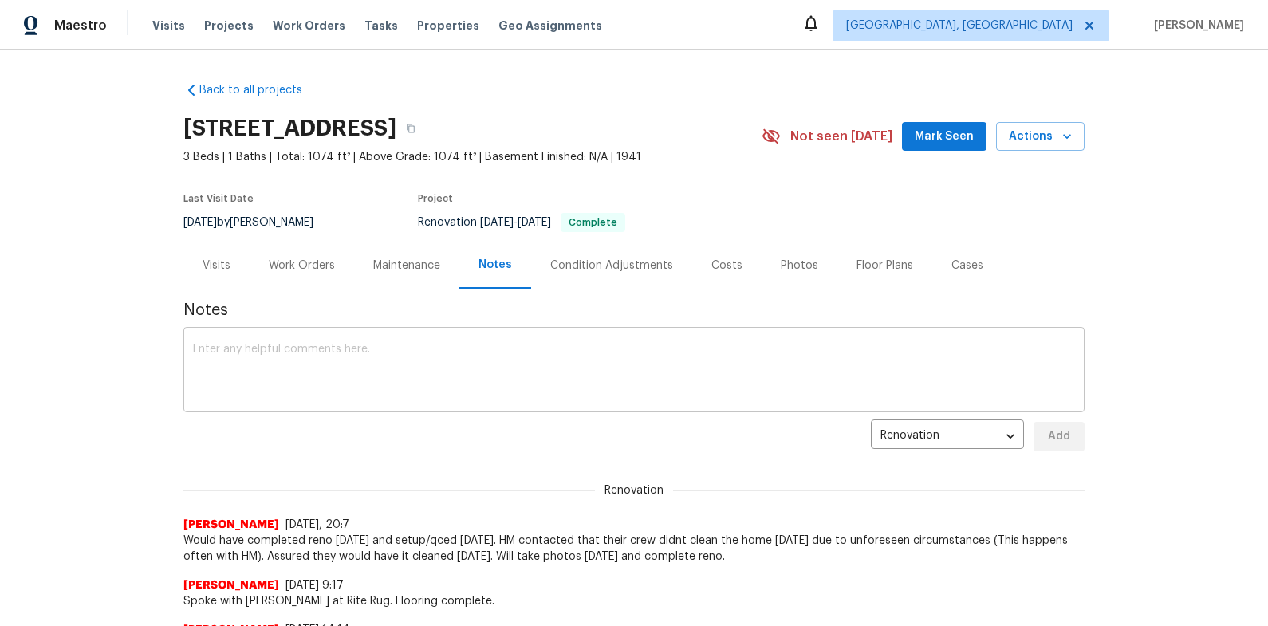
click at [443, 357] on textarea at bounding box center [634, 372] width 882 height 56
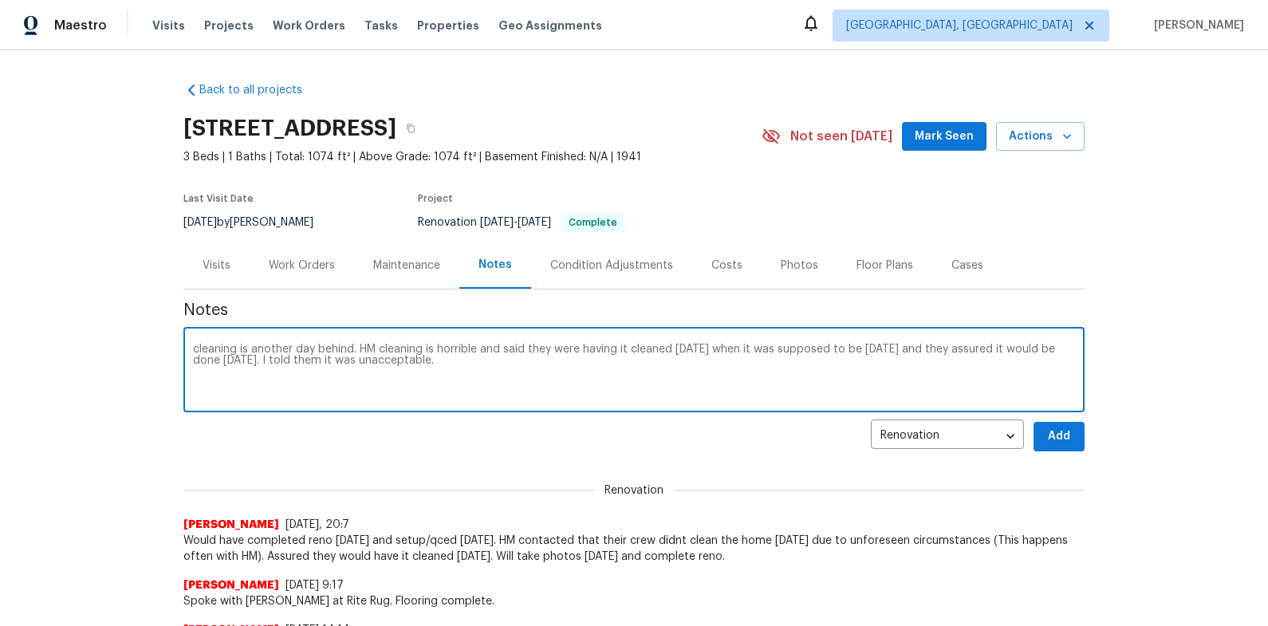
type textarea "cleaning is another day behind. HM cleaning is horrible and said they were havi…"
click at [1053, 445] on span "Add" at bounding box center [1059, 437] width 26 height 20
